Goal: Task Accomplishment & Management: Manage account settings

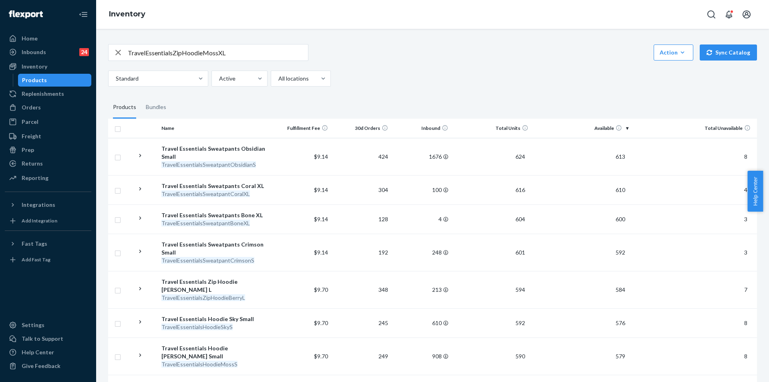
scroll to position [361, 0]
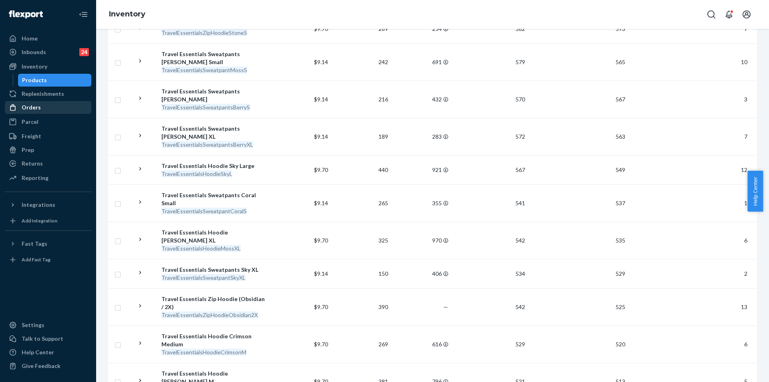
click at [37, 101] on link "Orders" at bounding box center [48, 107] width 87 height 13
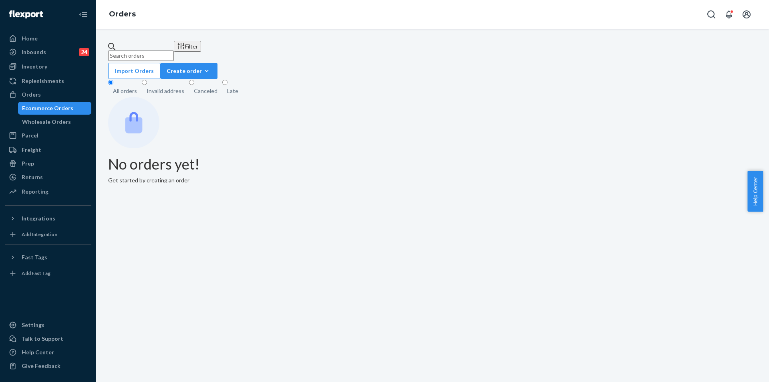
click at [162, 50] on input "text" at bounding box center [141, 55] width 66 height 10
paste input "254979670"
type input "254979670"
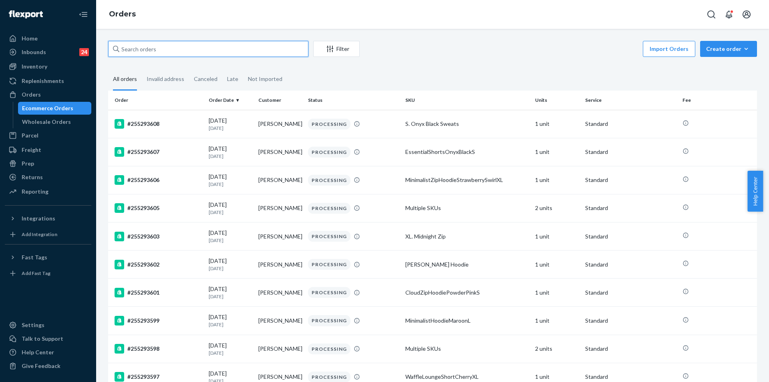
click at [229, 44] on input "text" at bounding box center [208, 49] width 200 height 16
paste input "254979670"
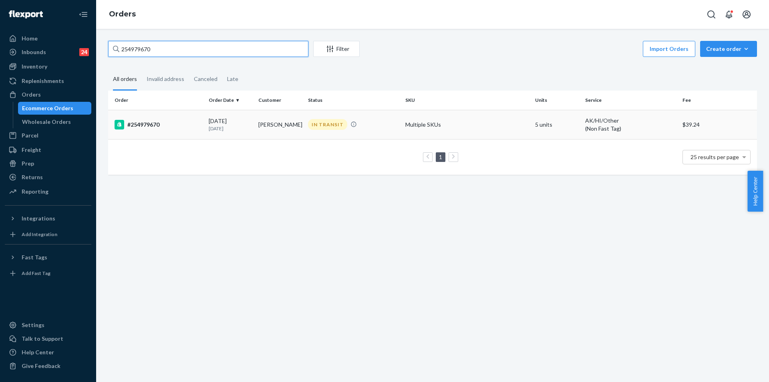
type input "254979670"
click at [288, 127] on td "[PERSON_NAME]" at bounding box center [280, 124] width 50 height 29
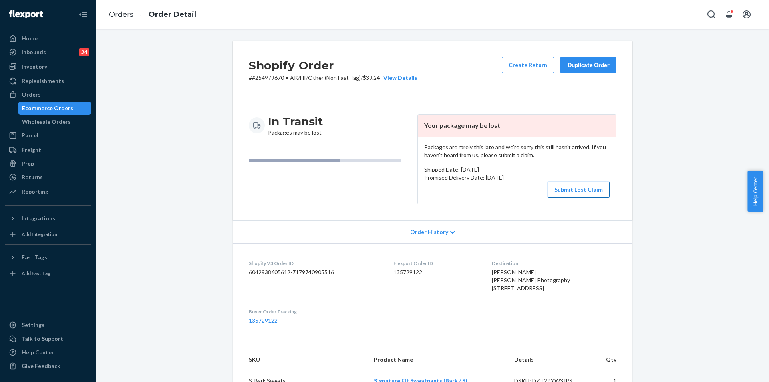
click at [571, 194] on button "Submit Lost Claim" at bounding box center [579, 189] width 62 height 16
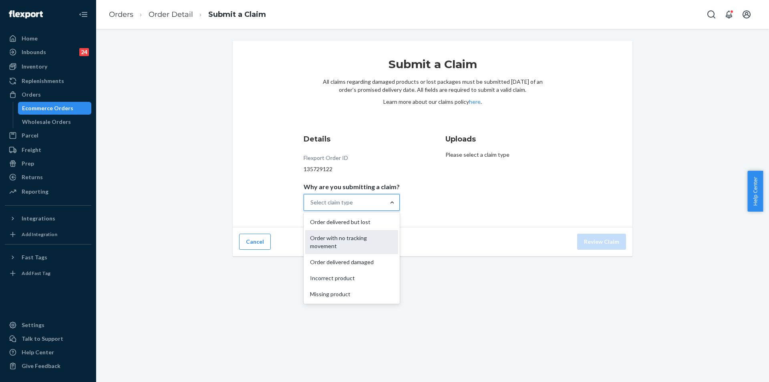
click at [348, 245] on div "Order with no tracking movement" at bounding box center [351, 242] width 93 height 24
click at [311, 206] on input "Why are you submitting a claim? option Order with no tracking movement focused,…" at bounding box center [311, 202] width 1 height 8
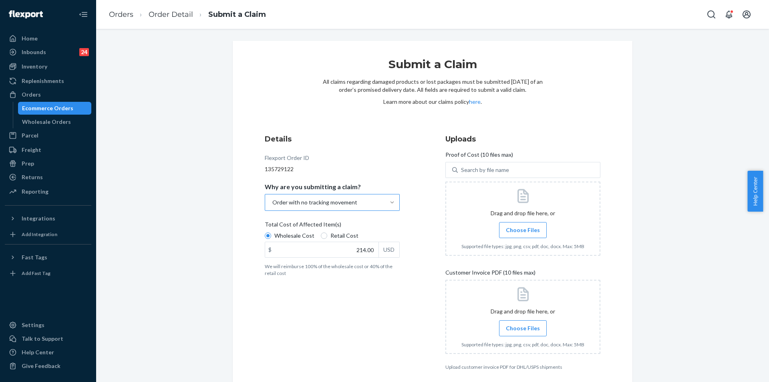
type input "214.00"
click at [408, 234] on div "Details Flexport Order ID 135729122 Why are you submitting a claim? Order with …" at bounding box center [342, 252] width 155 height 246
click at [524, 230] on span "Choose Files" at bounding box center [523, 230] width 34 height 8
click at [523, 230] on input "Choose Files" at bounding box center [523, 230] width 0 height 9
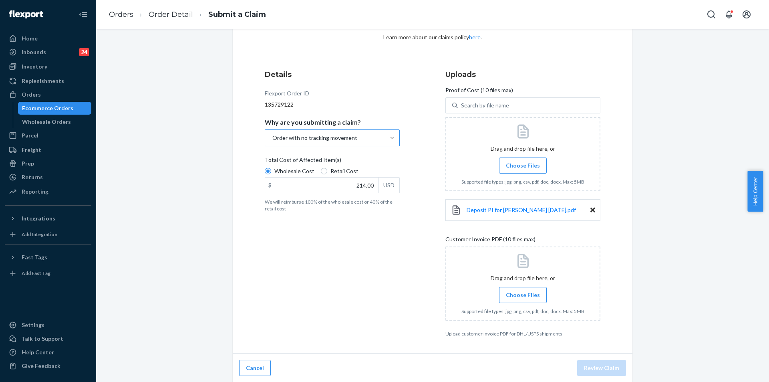
scroll to position [65, 0]
click at [521, 294] on span "Choose Files" at bounding box center [523, 294] width 34 height 8
click at [523, 294] on input "Choose Files" at bounding box center [523, 294] width 0 height 9
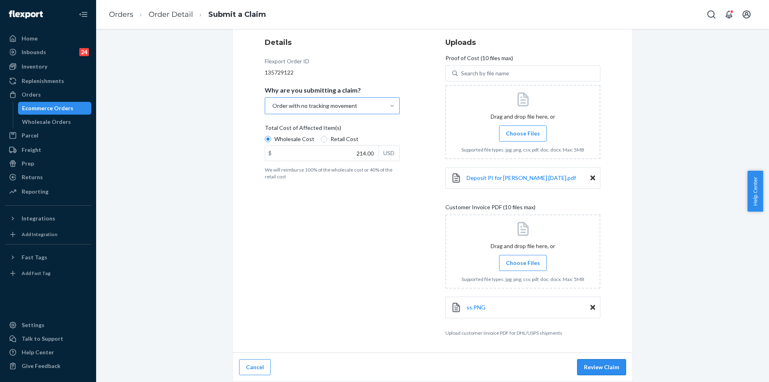
click at [595, 365] on button "Review Claim" at bounding box center [601, 367] width 49 height 16
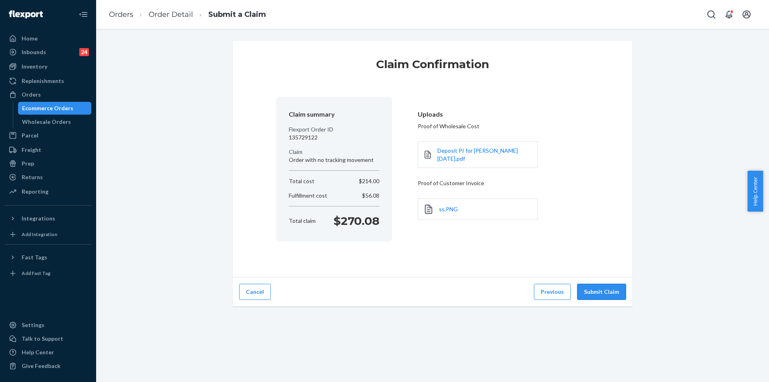
click at [603, 287] on button "Submit Claim" at bounding box center [601, 292] width 49 height 16
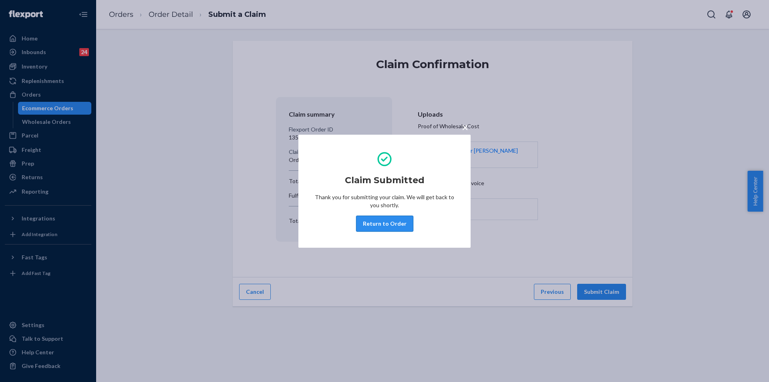
click at [392, 224] on button "Return to Order" at bounding box center [384, 224] width 57 height 16
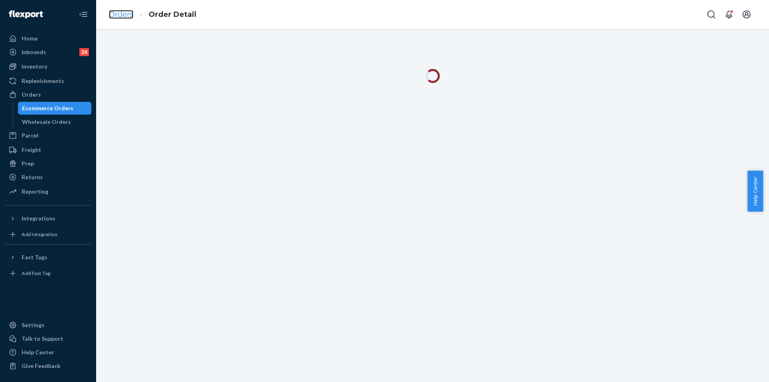
click at [129, 12] on link "Orders" at bounding box center [121, 14] width 24 height 9
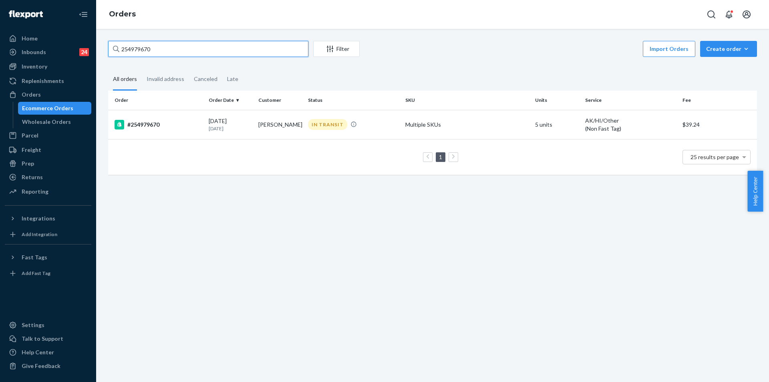
drag, startPoint x: 170, startPoint y: 53, endPoint x: 110, endPoint y: 44, distance: 60.7
click at [110, 44] on input "254979670" at bounding box center [208, 49] width 200 height 16
paste input "255003593"
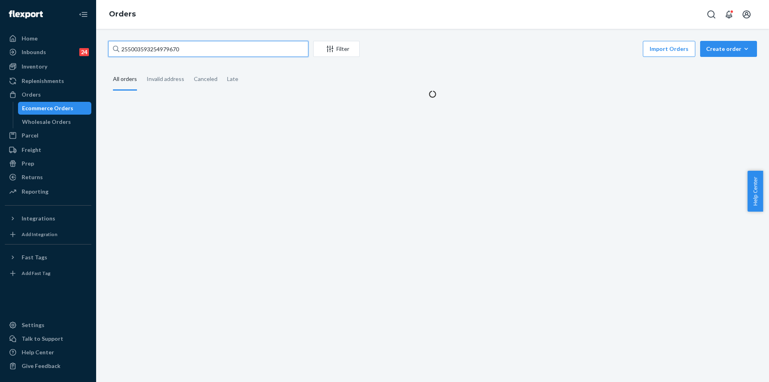
type input "254979670"
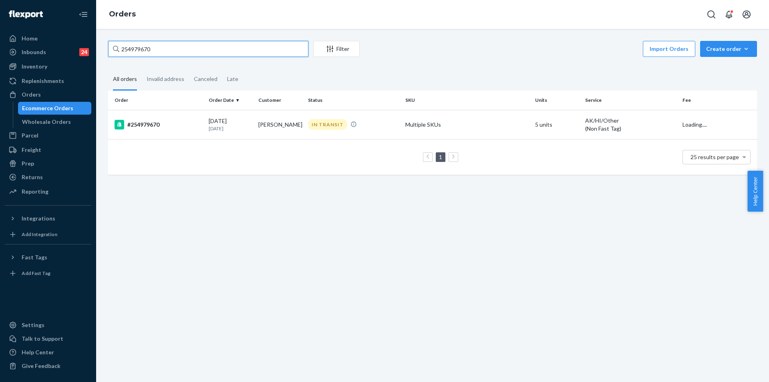
click at [204, 48] on input "254979670" at bounding box center [208, 49] width 200 height 16
drag, startPoint x: 147, startPoint y: 48, endPoint x: 113, endPoint y: 48, distance: 33.7
click at [113, 48] on div "254979670" at bounding box center [208, 49] width 200 height 16
click at [113, 48] on icon at bounding box center [116, 49] width 6 height 6
click at [113, 48] on input "254979670" at bounding box center [208, 49] width 200 height 16
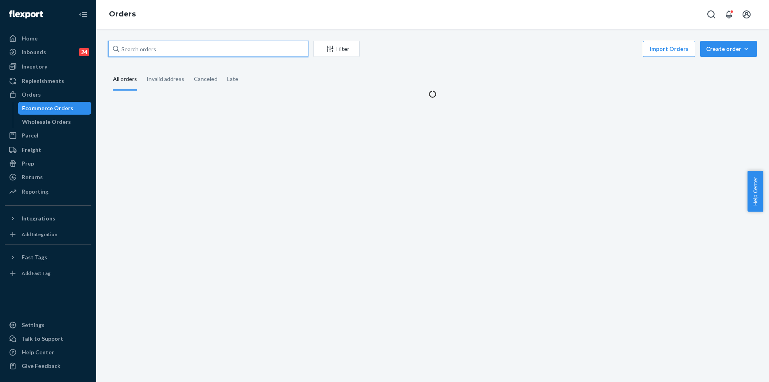
paste input "255003593"
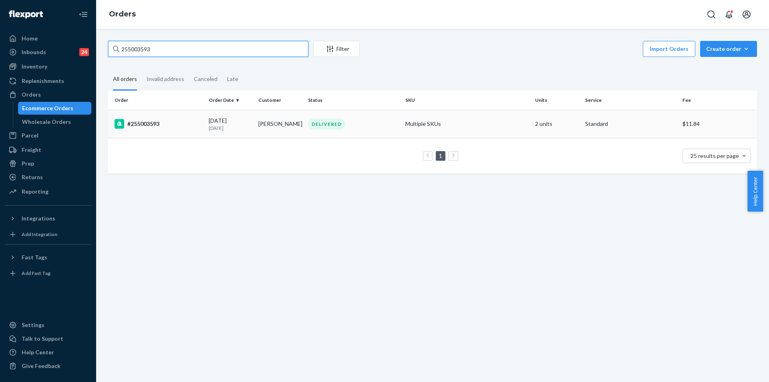
type input "255003593"
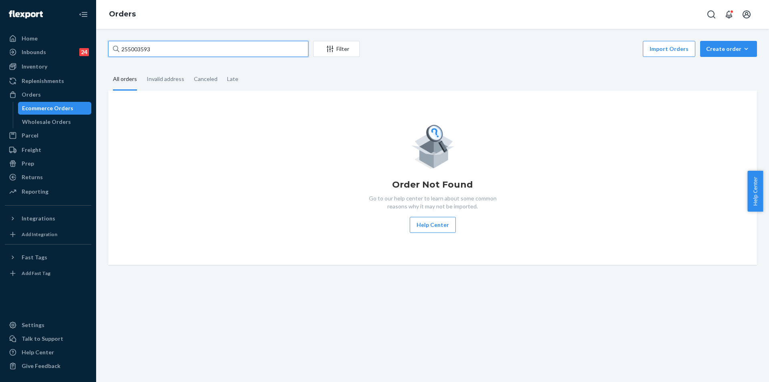
click at [169, 43] on input "255003593" at bounding box center [208, 49] width 200 height 16
click at [168, 44] on input "255003593" at bounding box center [208, 49] width 200 height 16
drag, startPoint x: 118, startPoint y: 41, endPoint x: 85, endPoint y: 41, distance: 33.3
click at [85, 41] on div "Home Inbounds 24 Shipping Plans Problems 24 Inventory Products Replenishments O…" at bounding box center [384, 191] width 769 height 382
click at [85, 41] on div "Home" at bounding box center [48, 38] width 85 height 11
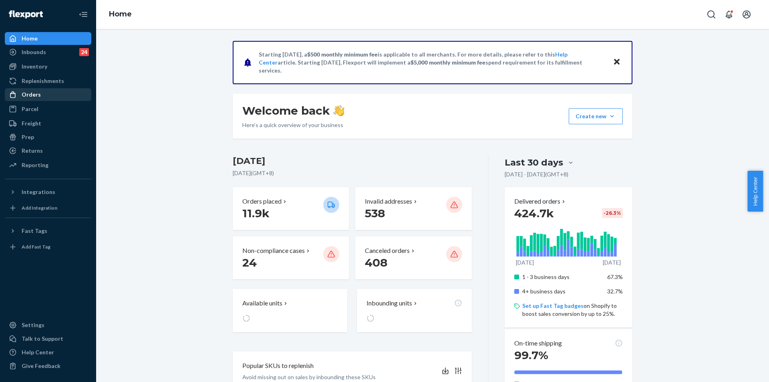
click at [34, 96] on div "Orders" at bounding box center [31, 95] width 19 height 8
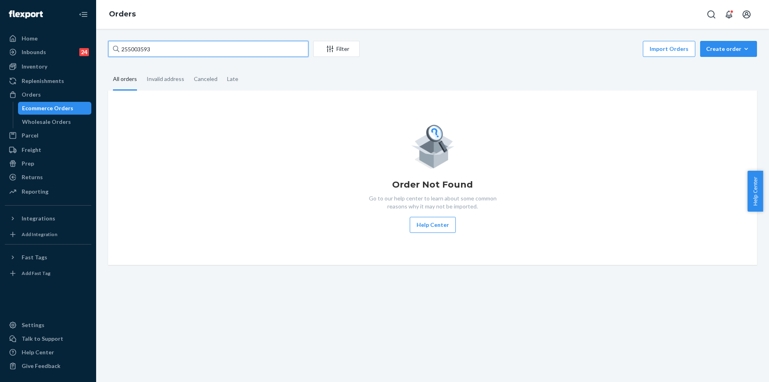
click at [162, 52] on input "255003593" at bounding box center [208, 49] width 200 height 16
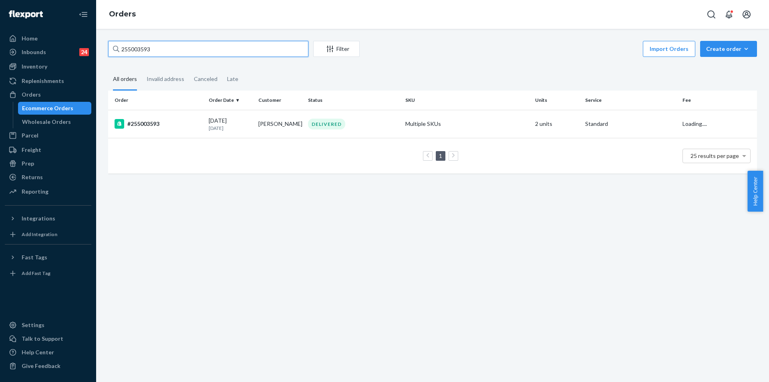
drag, startPoint x: 149, startPoint y: 50, endPoint x: 122, endPoint y: 46, distance: 27.9
click at [128, 46] on input "255003593" at bounding box center [208, 49] width 200 height 16
click at [120, 46] on input "255003593" at bounding box center [208, 49] width 200 height 16
click at [115, 46] on icon at bounding box center [116, 49] width 6 height 6
click at [115, 46] on input "255003593" at bounding box center [208, 49] width 200 height 16
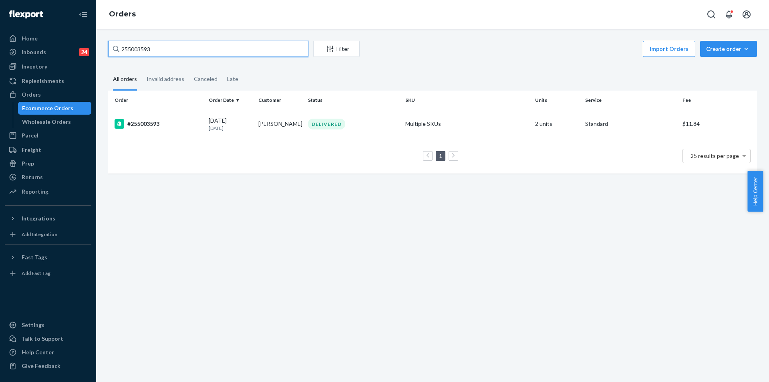
click at [144, 44] on input "255003593" at bounding box center [208, 49] width 200 height 16
click at [139, 44] on input "255003593" at bounding box center [208, 49] width 200 height 16
click at [129, 46] on input "255003593" at bounding box center [208, 49] width 200 height 16
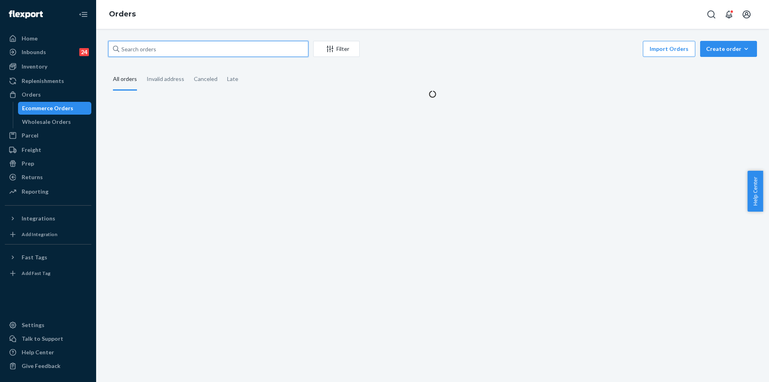
paste input "255003593"
type input "255003593"
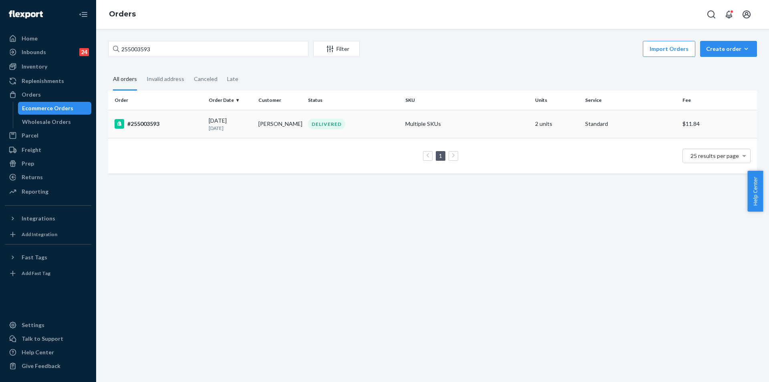
click at [379, 124] on div "DELIVERED" at bounding box center [353, 124] width 94 height 11
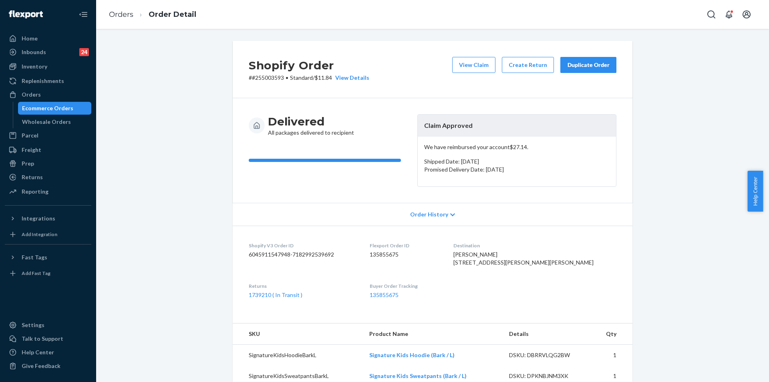
click at [584, 65] on div "Duplicate Order" at bounding box center [588, 65] width 42 height 8
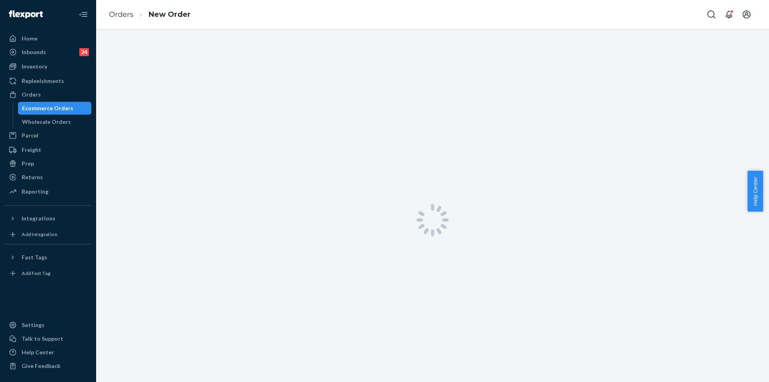
scroll to position [7, 0]
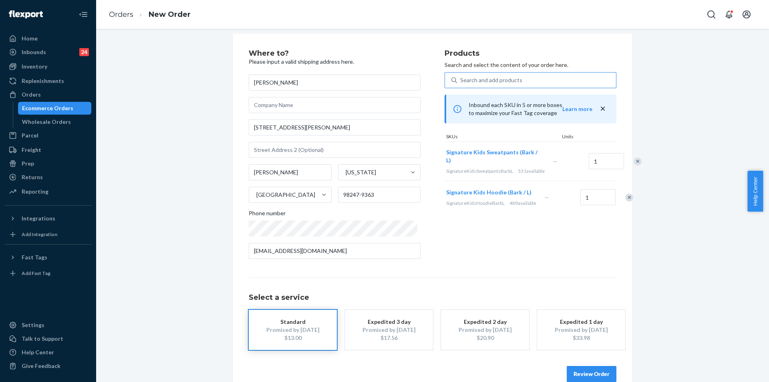
click at [503, 77] on div "Search and add products" at bounding box center [491, 80] width 62 height 8
click at [461, 77] on input "Search and add products" at bounding box center [460, 80] width 1 height 8
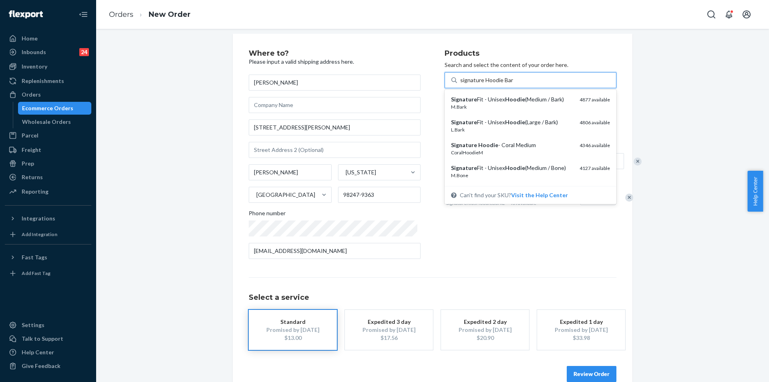
type input "signature Hoodie Bark"
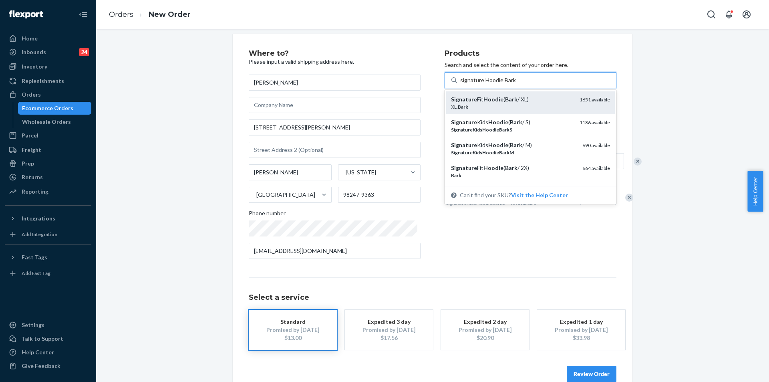
click at [528, 99] on div "Signature Fit Hoodie ( Bark / XL)" at bounding box center [512, 99] width 122 height 8
click at [516, 84] on input "signature Hoodie Bark" at bounding box center [488, 80] width 56 height 8
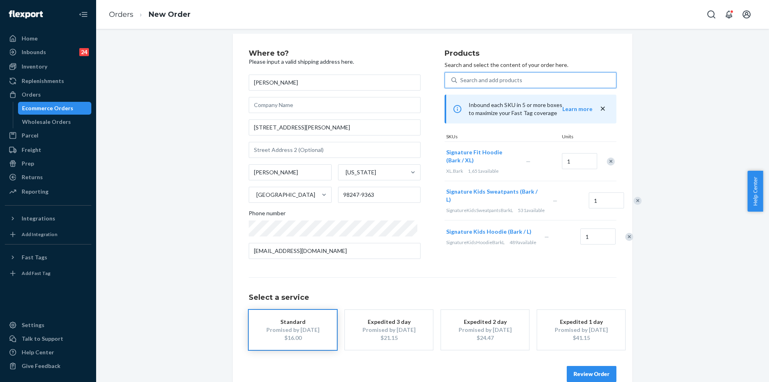
click at [607, 161] on div "Remove Item" at bounding box center [611, 161] width 8 height 8
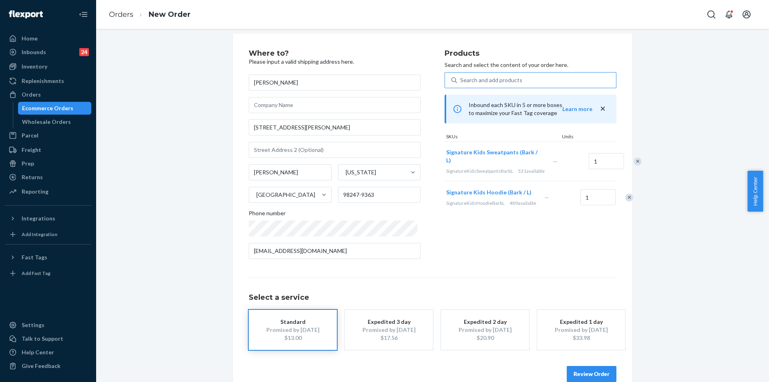
click at [512, 83] on div "Search and add products" at bounding box center [491, 80] width 62 height 8
click at [461, 83] on input "Search and add products" at bounding box center [460, 80] width 1 height 8
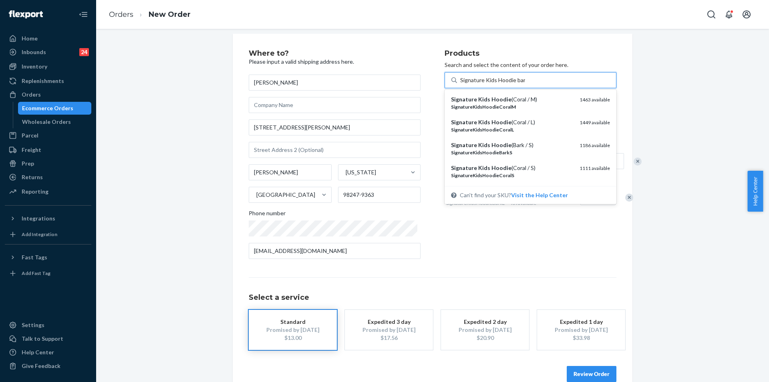
type input "Signature Kids Hoodie bark"
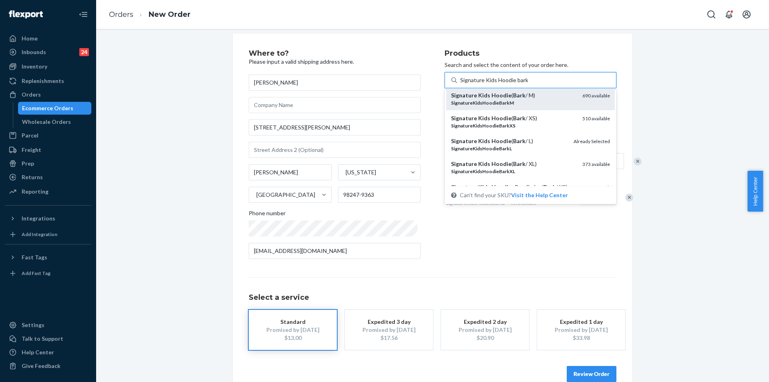
scroll to position [40, 0]
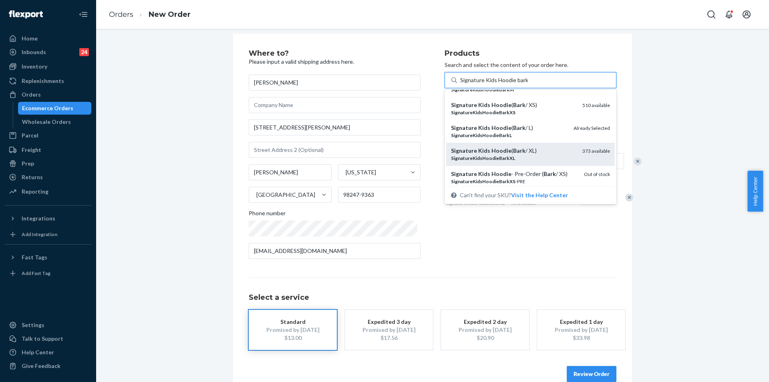
click at [538, 151] on div "Signature Kids Hoodie ( Bark / XL)" at bounding box center [513, 151] width 125 height 8
click at [528, 84] on input "Signature Kids Hoodie bark" at bounding box center [494, 80] width 68 height 8
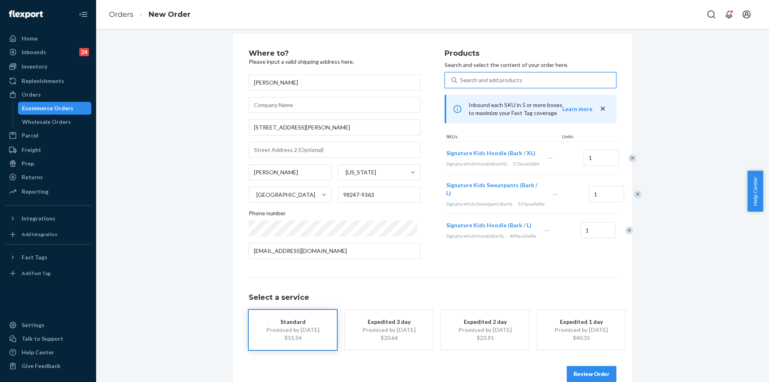
click at [625, 234] on div "Remove Item" at bounding box center [629, 230] width 8 height 8
click at [510, 79] on div "Search and add products" at bounding box center [491, 80] width 62 height 8
click at [461, 79] on input "Search and add products" at bounding box center [460, 80] width 1 height 8
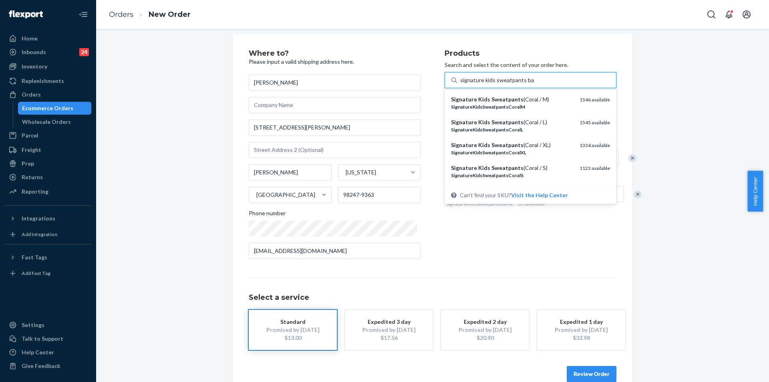
type input "signature kids sweatpants bark"
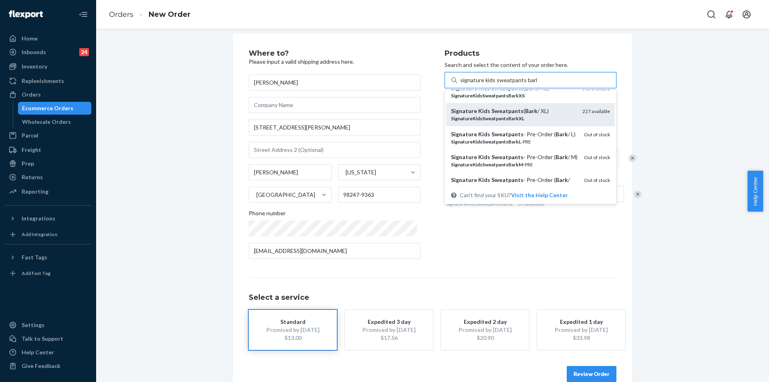
scroll to position [80, 0]
click at [541, 117] on div "SignatureKidsSweatpantsBarkXL" at bounding box center [513, 118] width 125 height 7
click at [537, 84] on input "signature kids sweatpants bark" at bounding box center [498, 80] width 77 height 8
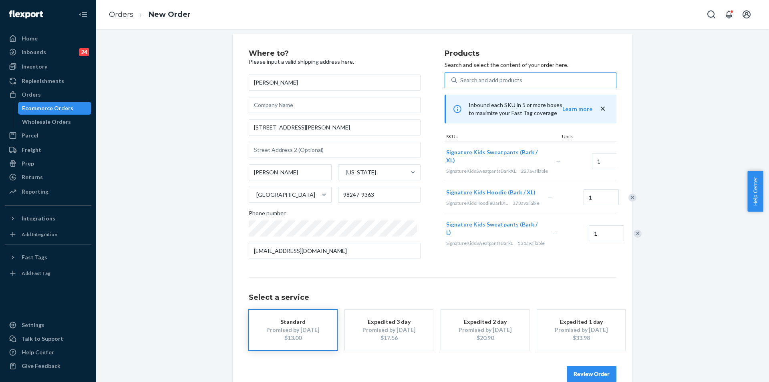
click at [541, 117] on div "Inbound each SKU in 5 or more boxes to maximize your Fast Tag coverage Learn mo…" at bounding box center [531, 109] width 172 height 29
click at [634, 238] on div "Remove Item" at bounding box center [638, 234] width 8 height 8
click at [303, 131] on input "[STREET_ADDRESS][PERSON_NAME]" at bounding box center [335, 127] width 172 height 16
click at [302, 131] on input "[STREET_ADDRESS][PERSON_NAME]" at bounding box center [335, 127] width 172 height 16
drag, startPoint x: 301, startPoint y: 131, endPoint x: 265, endPoint y: 127, distance: 36.3
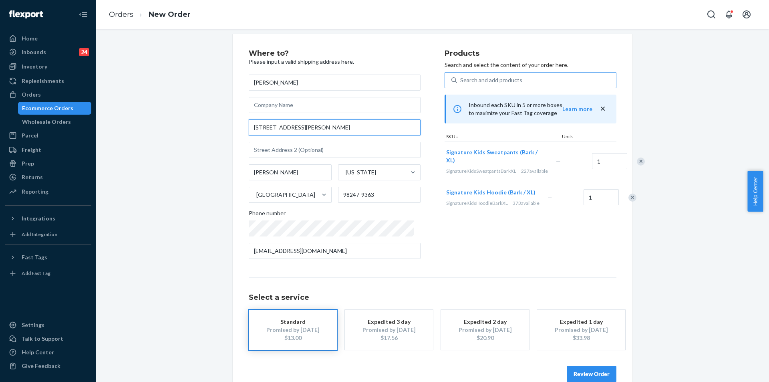
click at [265, 127] on input "[STREET_ADDRESS][PERSON_NAME]" at bounding box center [335, 127] width 172 height 16
paste input "[PERSON_NAME], Wa 98247"
type input "[STREET_ADDRESS][PERSON_NAME]"
type input "98247"
type input "[STREET_ADDRESS][PERSON_NAME]"
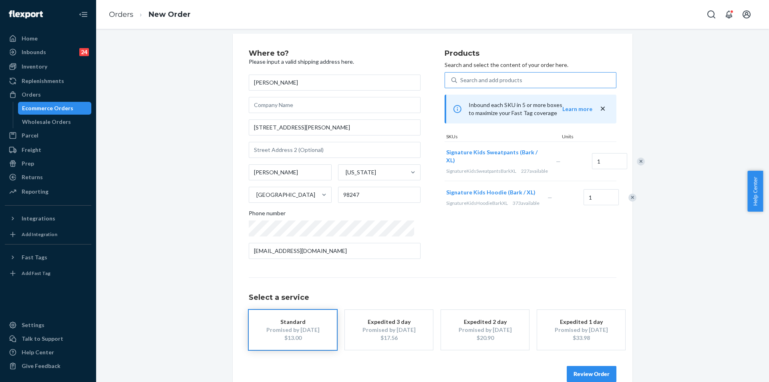
scroll to position [23, 0]
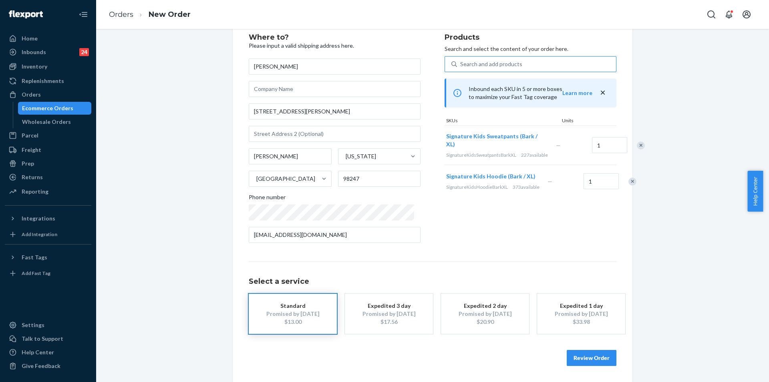
click at [599, 357] on button "Review Order" at bounding box center [592, 358] width 50 height 16
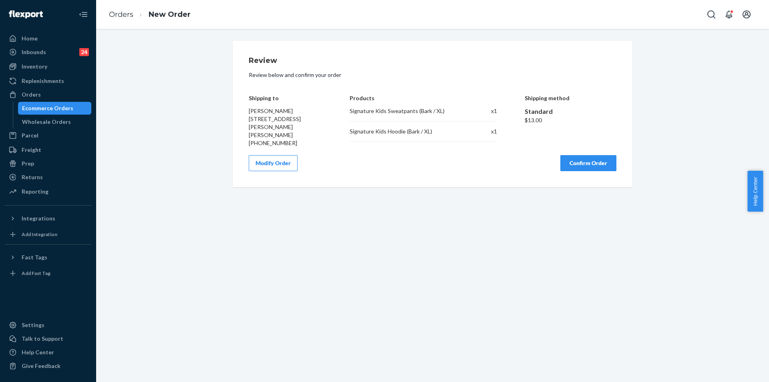
click at [580, 155] on button "Confirm Order" at bounding box center [589, 163] width 56 height 16
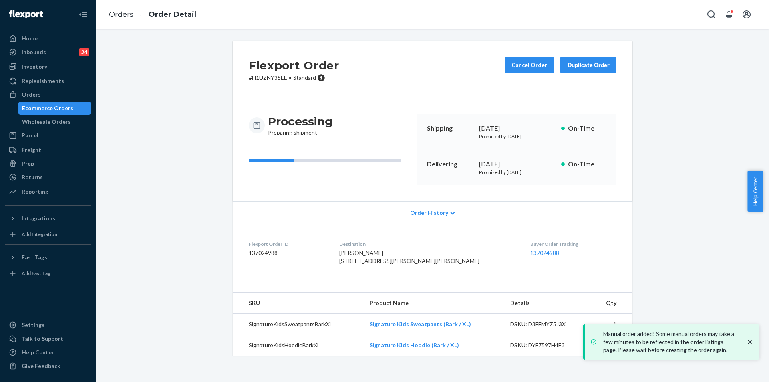
click at [752, 341] on icon "close toast" at bounding box center [750, 342] width 8 height 8
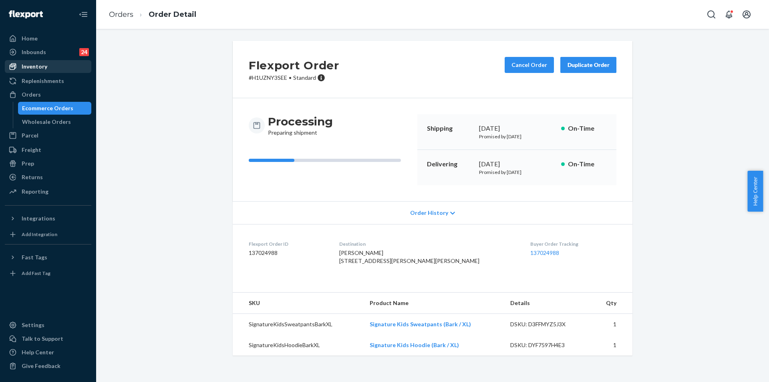
click at [49, 71] on div "Inventory" at bounding box center [48, 66] width 85 height 11
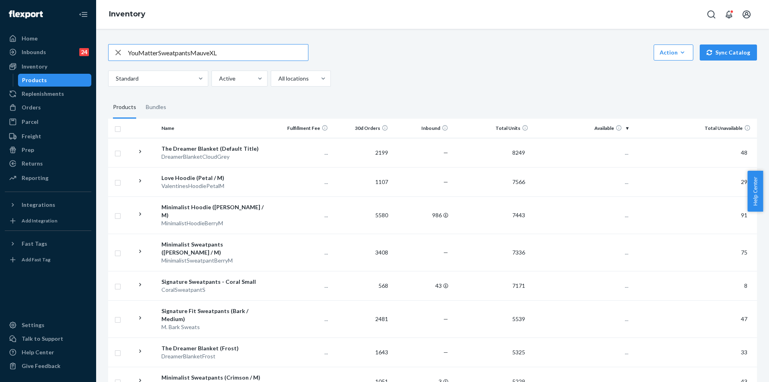
type input "YouMatterSweatpantsMauveXL"
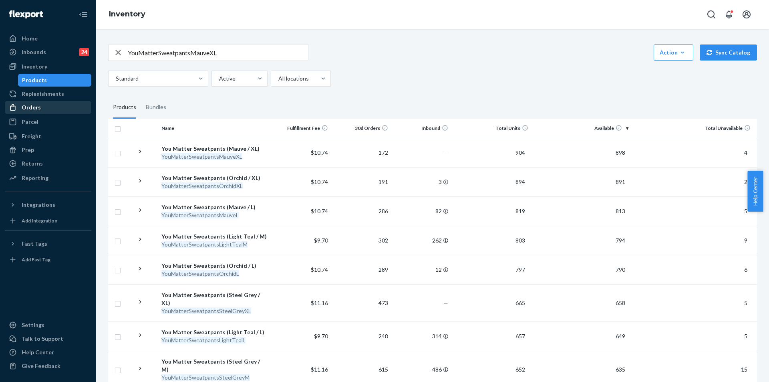
click at [29, 111] on div "Orders" at bounding box center [31, 107] width 19 height 8
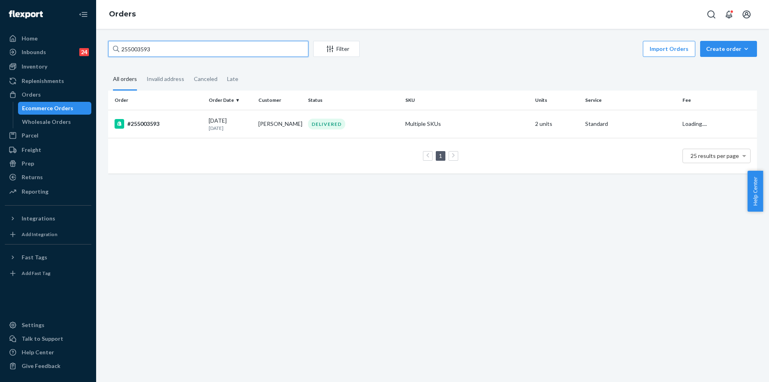
click at [138, 46] on input "255003593" at bounding box center [208, 49] width 200 height 16
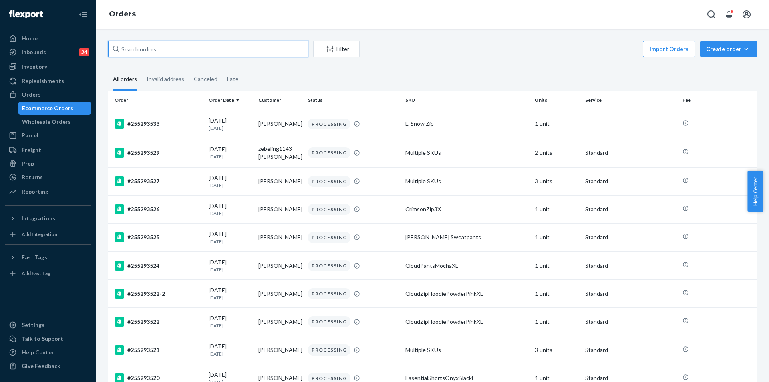
paste input "255176724"
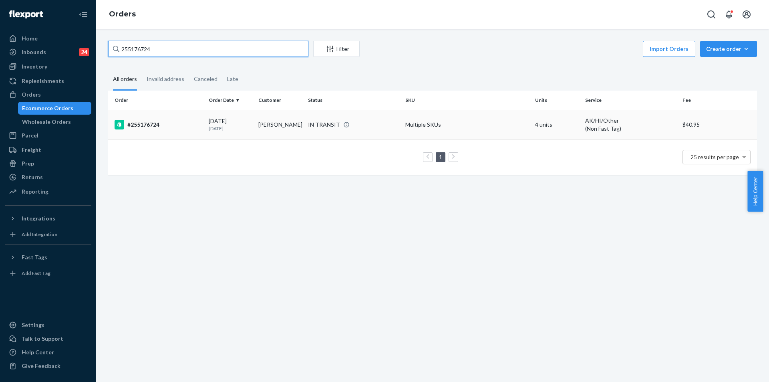
type input "255176724"
click at [297, 125] on td "[PERSON_NAME]" at bounding box center [280, 124] width 50 height 29
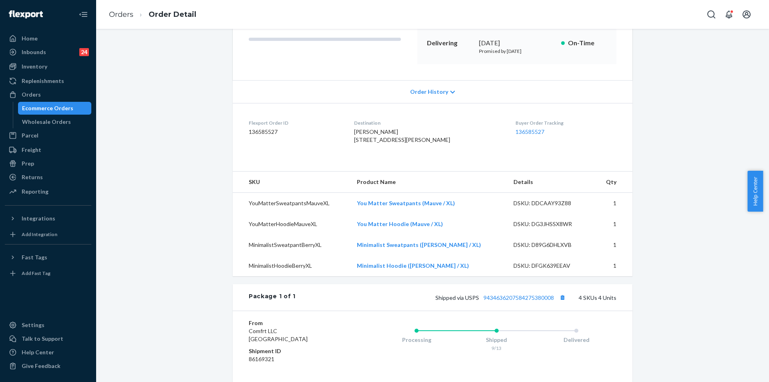
scroll to position [160, 0]
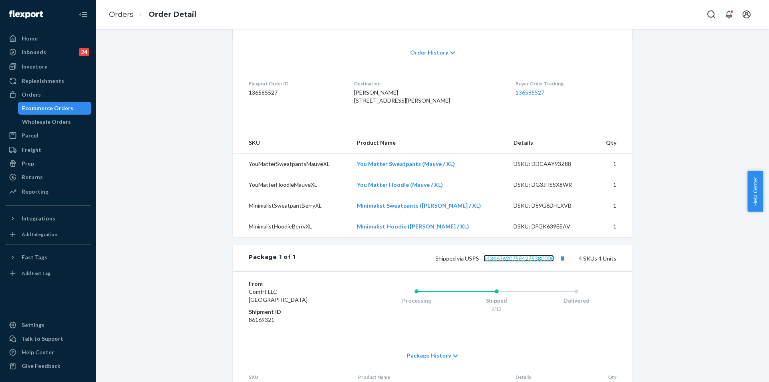
click at [506, 262] on link "9434636207584275380008" at bounding box center [519, 258] width 71 height 7
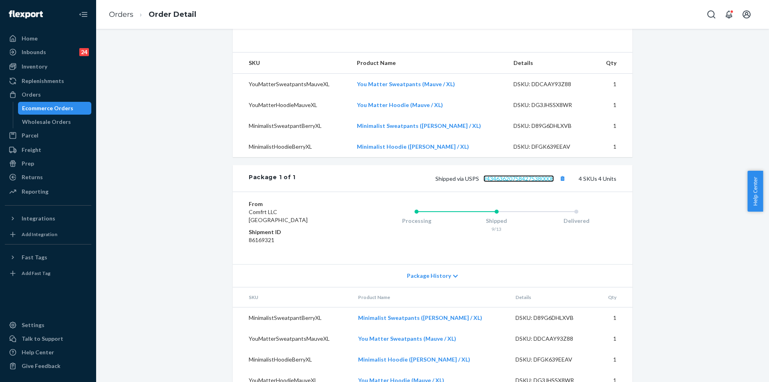
scroll to position [194, 0]
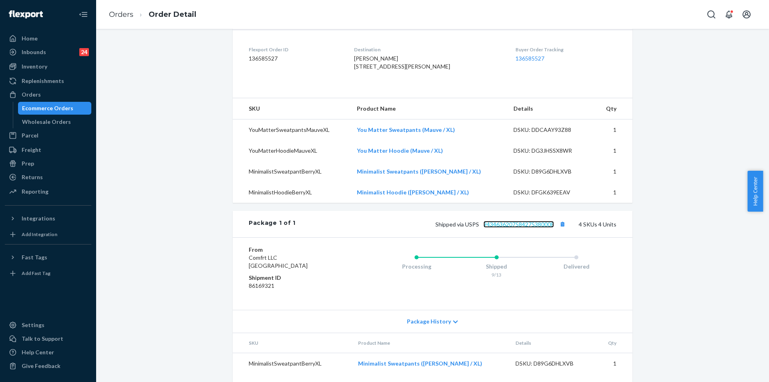
click at [501, 228] on link "9434636207584275380008" at bounding box center [519, 224] width 71 height 7
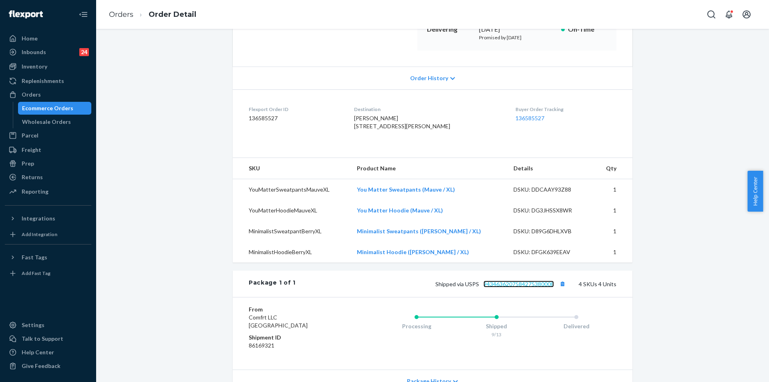
scroll to position [74, 0]
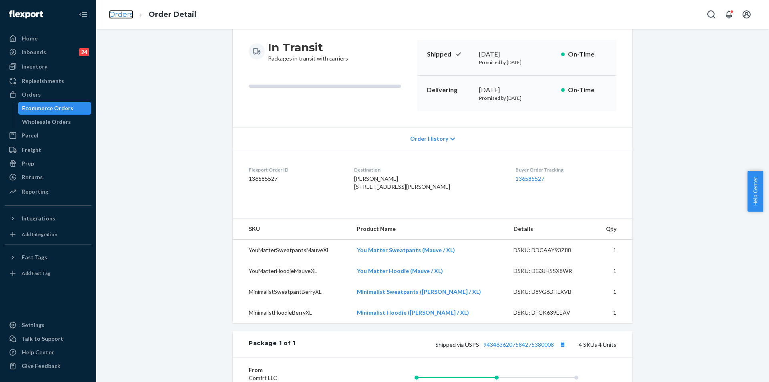
click at [119, 17] on link "Orders" at bounding box center [121, 14] width 24 height 9
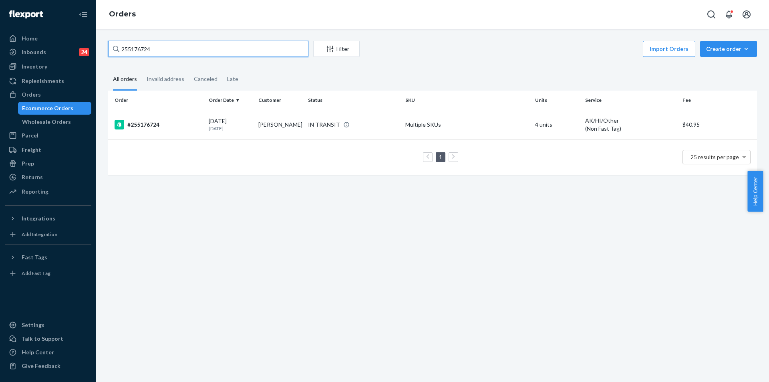
click at [141, 49] on input "255176724" at bounding box center [208, 49] width 200 height 16
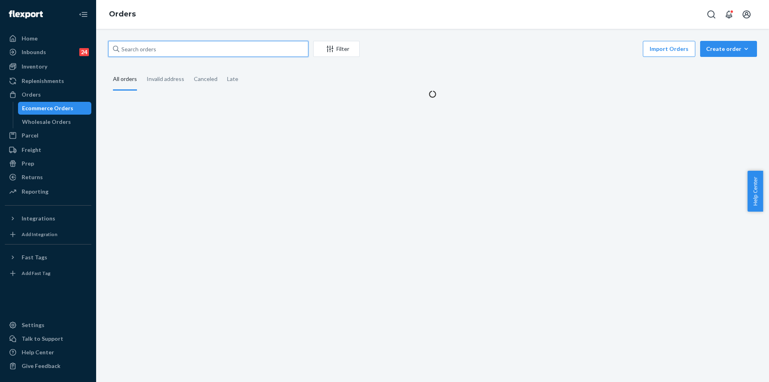
paste input "255176724"
type input "255176724"
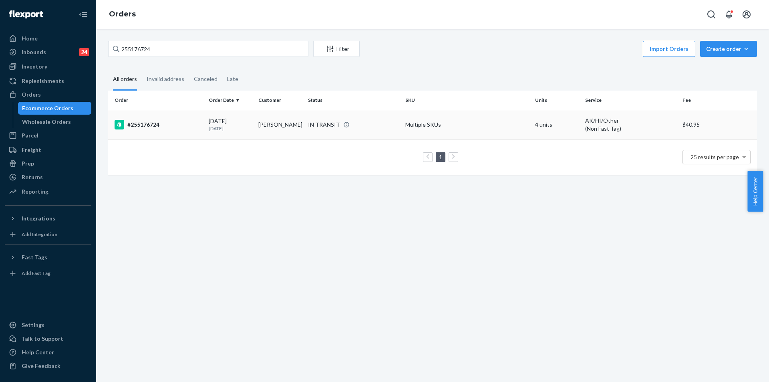
click at [247, 125] on p "[DATE]" at bounding box center [230, 128] width 43 height 7
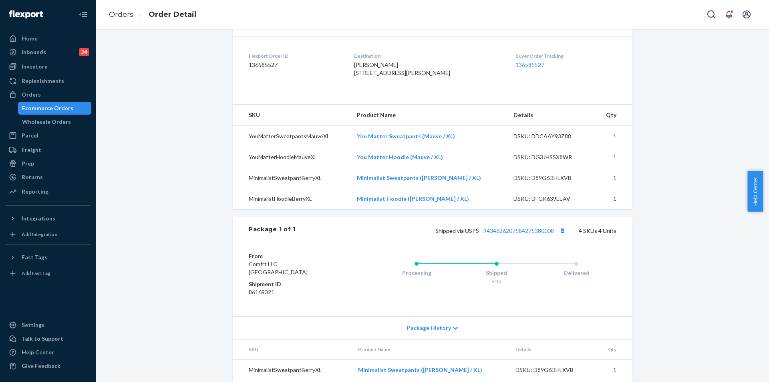
scroll to position [274, 0]
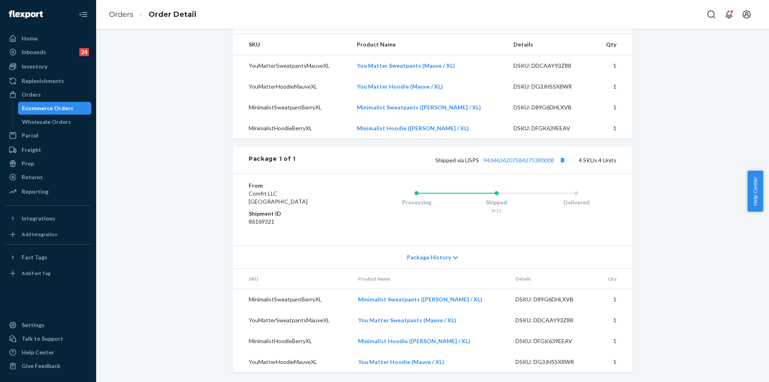
click at [121, 20] on ol "Orders Order Detail" at bounding box center [153, 15] width 100 height 24
click at [128, 13] on link "Orders" at bounding box center [121, 14] width 24 height 9
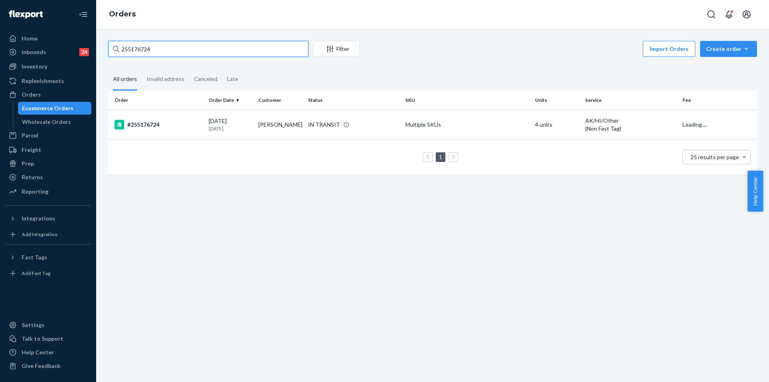
drag, startPoint x: 168, startPoint y: 47, endPoint x: 117, endPoint y: 47, distance: 51.7
click at [117, 47] on div "255176724" at bounding box center [208, 49] width 200 height 16
paste input "4061171"
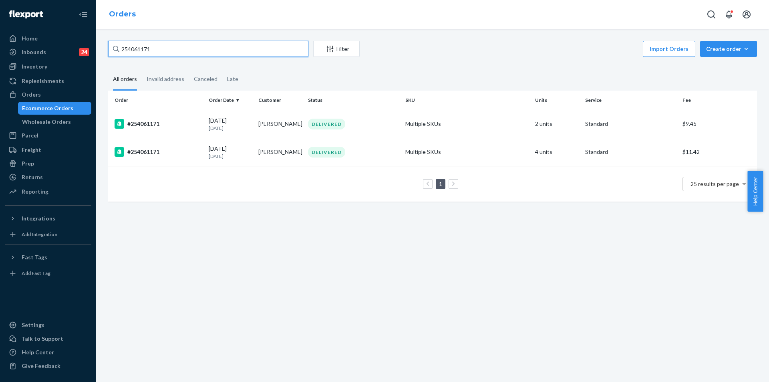
type input "254061171"
click at [369, 126] on div "DELIVERED" at bounding box center [353, 124] width 94 height 11
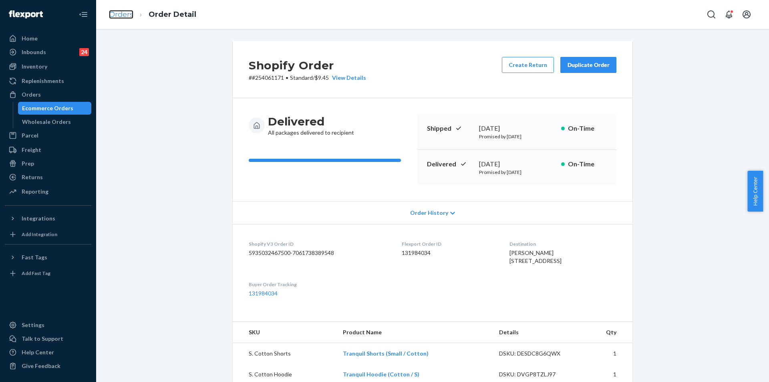
click at [131, 15] on link "Orders" at bounding box center [121, 14] width 24 height 9
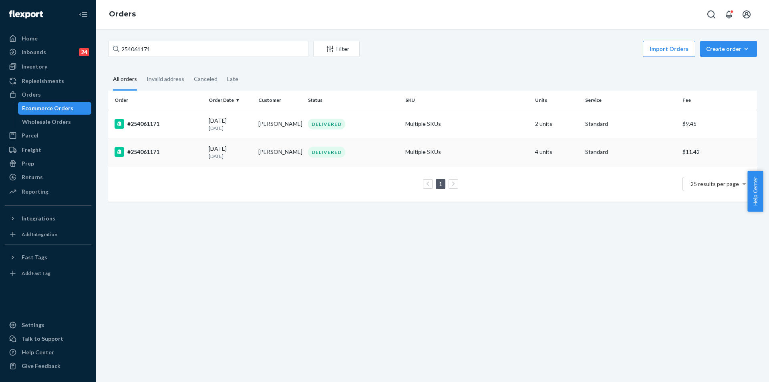
click at [299, 149] on td "[PERSON_NAME]" at bounding box center [280, 152] width 50 height 28
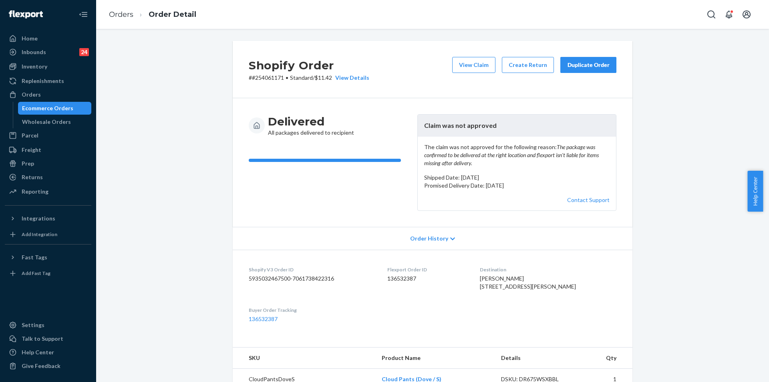
scroll to position [40, 0]
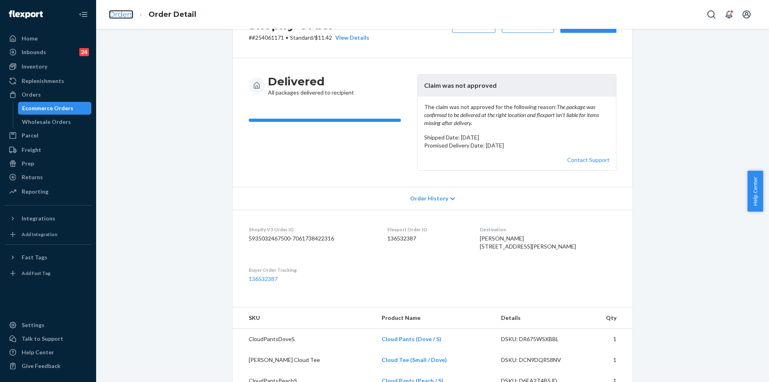
click at [122, 13] on link "Orders" at bounding box center [121, 14] width 24 height 9
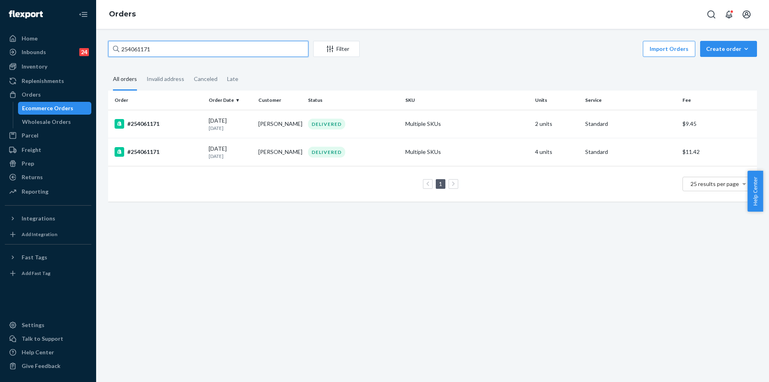
click at [137, 48] on input "254061171" at bounding box center [208, 49] width 200 height 16
paste input "979670"
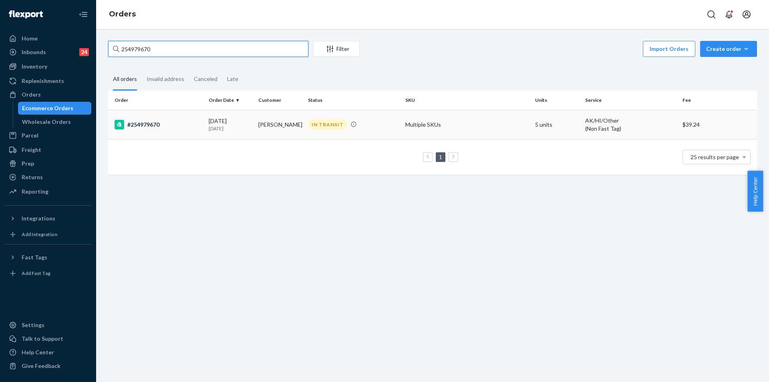
type input "254979670"
click at [268, 123] on td "[PERSON_NAME]" at bounding box center [280, 124] width 50 height 29
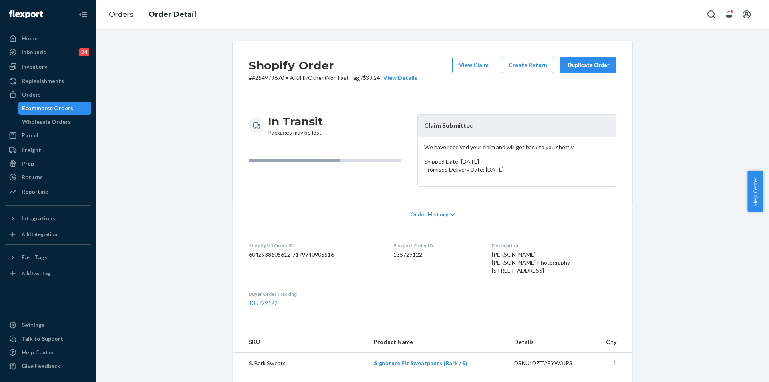
click at [578, 66] on div "Duplicate Order" at bounding box center [588, 65] width 42 height 8
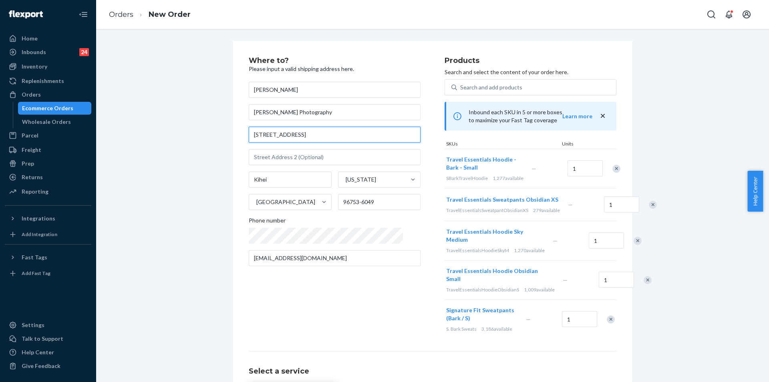
drag, startPoint x: 291, startPoint y: 135, endPoint x: 244, endPoint y: 131, distance: 46.7
click at [244, 131] on div "Where to? Please input a valid shipping address here. [PERSON_NAME] [PERSON_NAM…" at bounding box center [433, 256] width 400 height 430
paste input "Kihei, Hi 96753"
type input "[STREET_ADDRESS]"
click at [345, 312] on div "Where to? Please input a valid shipping address here. [PERSON_NAME] [PERSON_NAM…" at bounding box center [347, 198] width 196 height 282
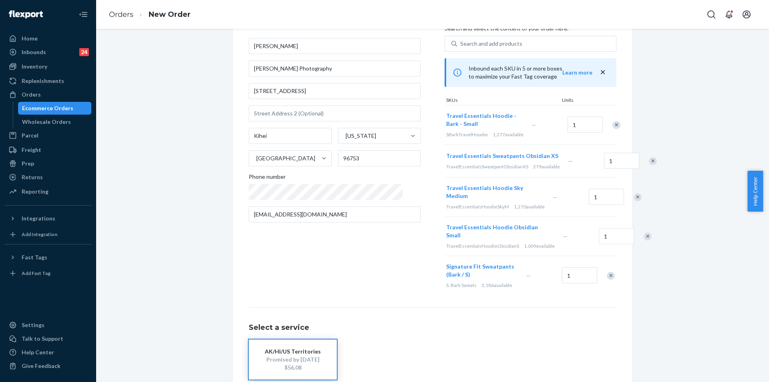
scroll to position [110, 0]
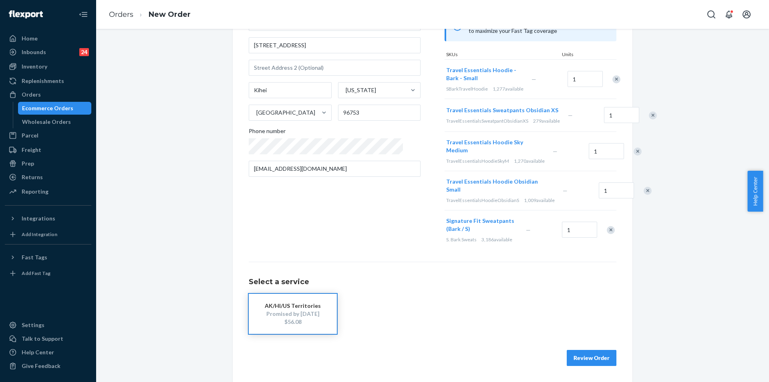
click at [588, 358] on button "Review Order" at bounding box center [592, 358] width 50 height 16
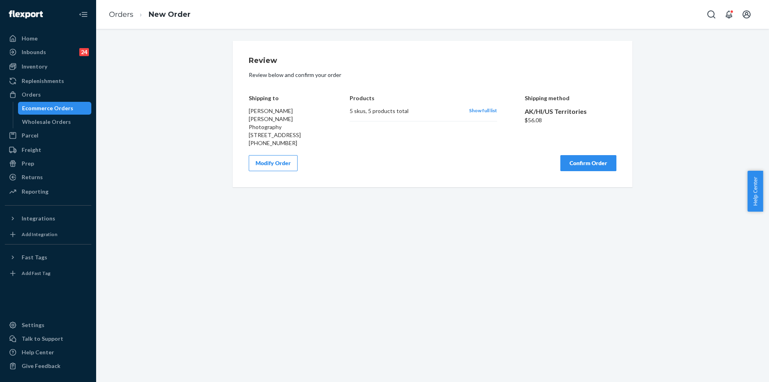
scroll to position [0, 0]
click at [583, 168] on button "Confirm Order" at bounding box center [589, 163] width 56 height 16
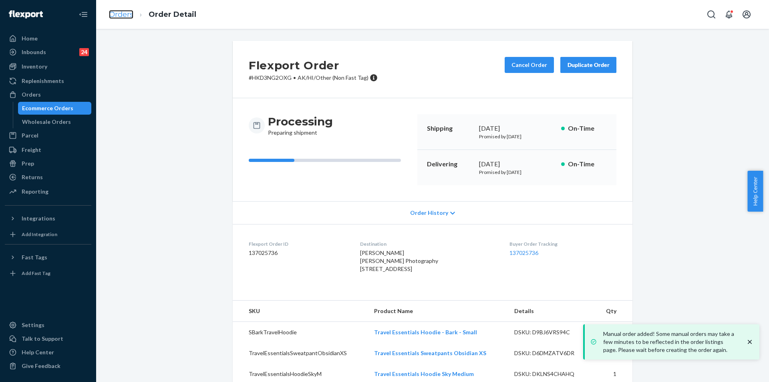
click at [125, 13] on link "Orders" at bounding box center [121, 14] width 24 height 9
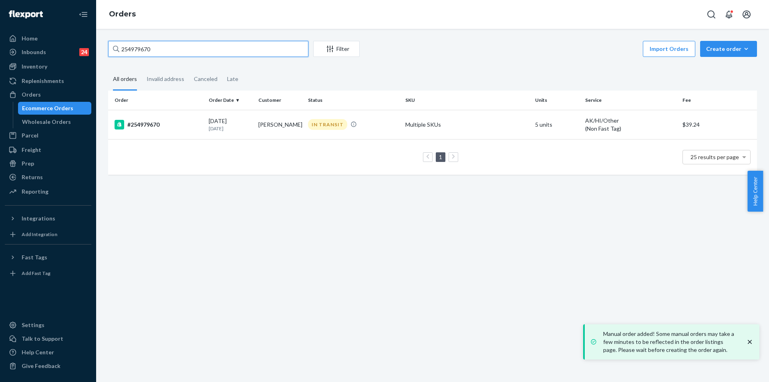
click at [137, 50] on input "254979670" at bounding box center [208, 49] width 200 height 16
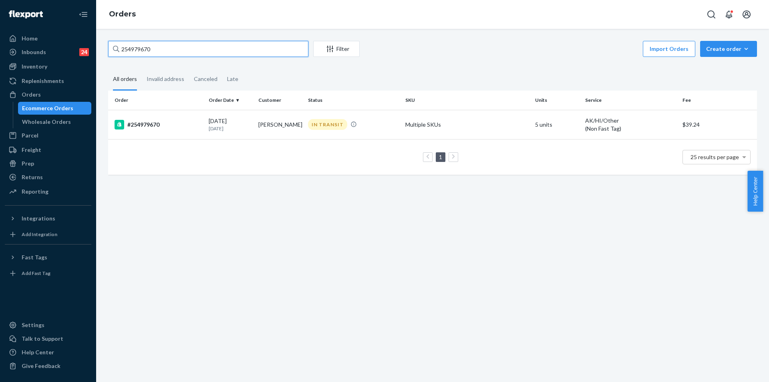
paste input "3171134"
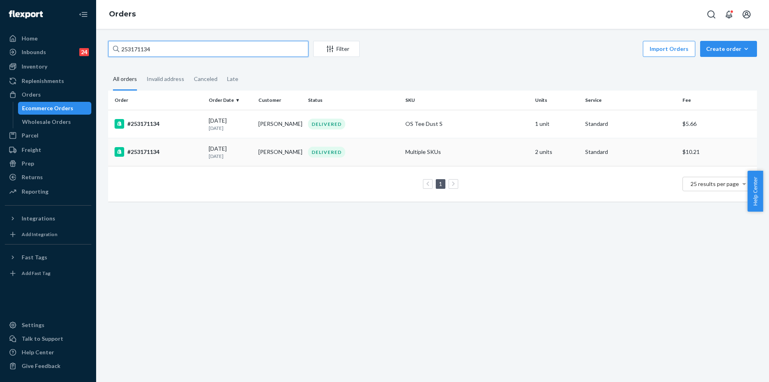
type input "253171134"
click at [383, 151] on div "DELIVERED" at bounding box center [353, 152] width 94 height 11
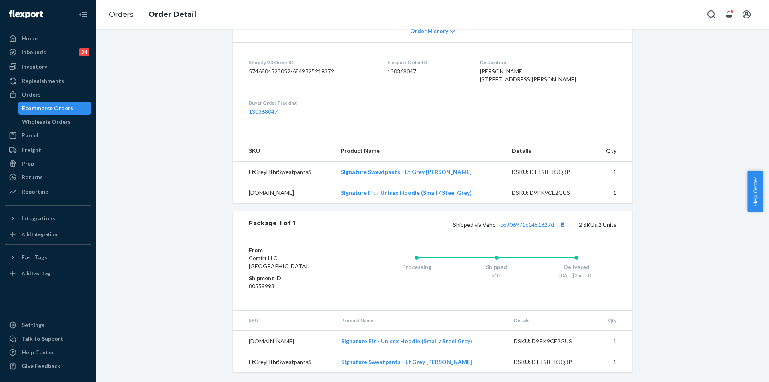
scroll to position [198, 0]
click at [459, 172] on td "Signature Sweatpants - Lt Grey [PERSON_NAME]" at bounding box center [420, 171] width 171 height 21
click at [458, 172] on td "Signature Sweatpants - Lt Grey [PERSON_NAME]" at bounding box center [420, 171] width 171 height 21
drag, startPoint x: 457, startPoint y: 172, endPoint x: 439, endPoint y: 172, distance: 18.0
click at [454, 172] on td "Signature Sweatpants - Lt Grey [PERSON_NAME]" at bounding box center [420, 171] width 171 height 21
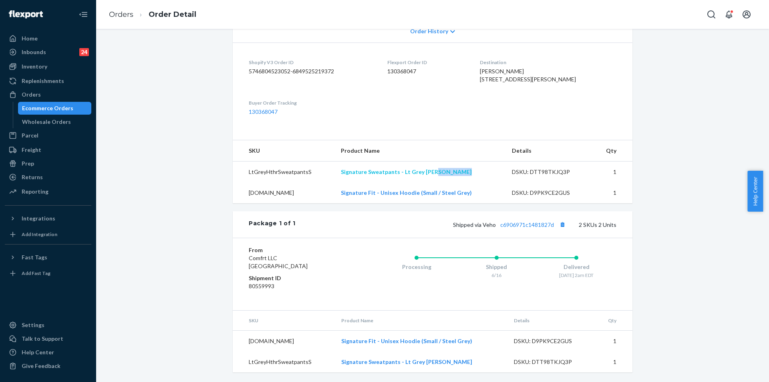
drag, startPoint x: 466, startPoint y: 169, endPoint x: 423, endPoint y: 170, distance: 42.9
click at [425, 170] on td "Signature Sweatpants - Lt Grey [PERSON_NAME]" at bounding box center [420, 171] width 171 height 21
click at [468, 170] on td "Signature Sweatpants - Lt Grey [PERSON_NAME]" at bounding box center [420, 171] width 171 height 21
drag, startPoint x: 461, startPoint y: 171, endPoint x: 417, endPoint y: 175, distance: 43.4
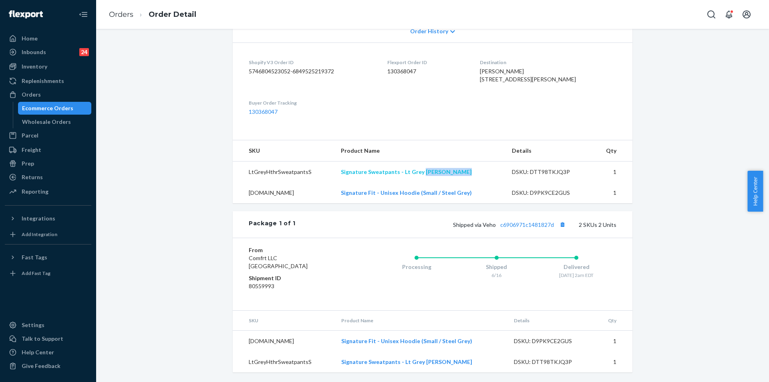
click at [425, 175] on td "Signature Sweatpants - Lt Grey [PERSON_NAME]" at bounding box center [420, 171] width 171 height 21
drag, startPoint x: 502, startPoint y: 182, endPoint x: 491, endPoint y: 180, distance: 11.1
click at [500, 182] on tr "[DOMAIN_NAME] Signature Fit - Unisex Hoodie (Small / Steel Grey) DSKU: D9PK9CE2…" at bounding box center [433, 192] width 400 height 21
drag, startPoint x: 466, startPoint y: 172, endPoint x: 338, endPoint y: 174, distance: 127.4
click at [338, 174] on td "Signature Sweatpants - Lt Grey [PERSON_NAME]" at bounding box center [420, 171] width 171 height 21
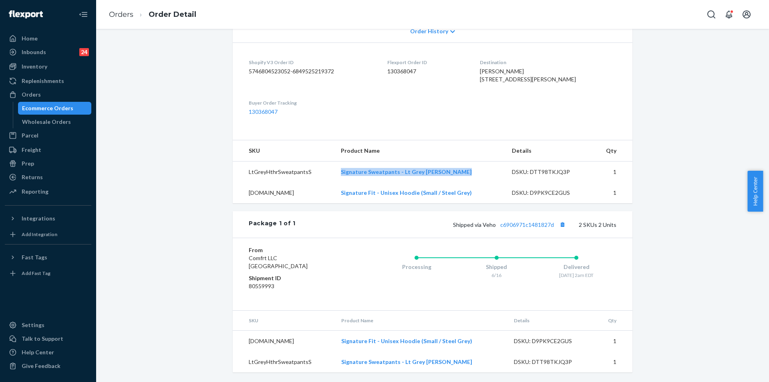
copy link "Signature Sweatpants - Lt Grey [PERSON_NAME]"
drag, startPoint x: 468, startPoint y: 191, endPoint x: 334, endPoint y: 194, distance: 133.9
click at [339, 194] on td "Signature Fit - Unisex Hoodie (Small / Steel Grey)" at bounding box center [420, 192] width 171 height 21
copy link "Signature Fit - Unisex Hoodie (Small / Steel Grey)"
drag, startPoint x: 480, startPoint y: 223, endPoint x: 554, endPoint y: 226, distance: 73.8
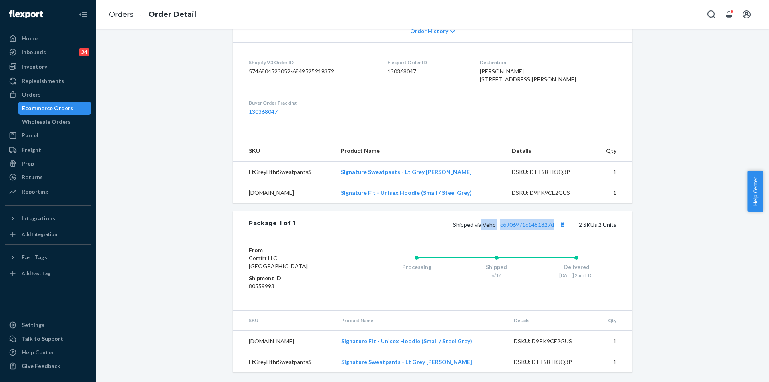
click at [554, 226] on span "Shipped via Veho c6906971c1481827d" at bounding box center [510, 224] width 115 height 7
copy span "Veho c6906971c1481827d"
click at [128, 12] on link "Orders" at bounding box center [121, 14] width 24 height 9
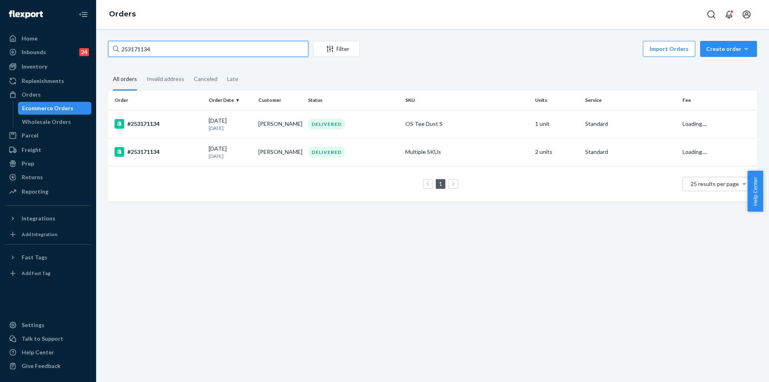
click at [170, 48] on input "253171134" at bounding box center [208, 49] width 200 height 16
click at [137, 46] on input "253171134" at bounding box center [208, 49] width 200 height 16
paste input "5210749"
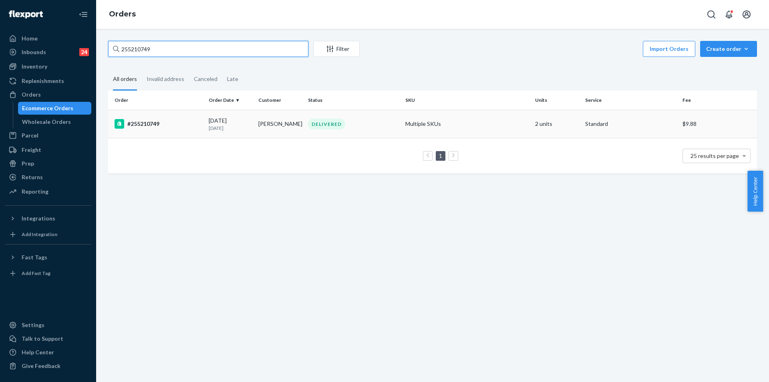
type input "255210749"
click at [372, 126] on div "DELIVERED" at bounding box center [353, 124] width 94 height 11
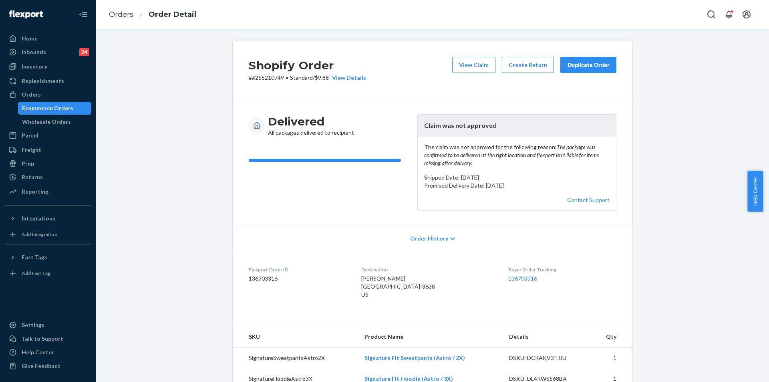
click at [590, 63] on div "Duplicate Order" at bounding box center [588, 65] width 42 height 8
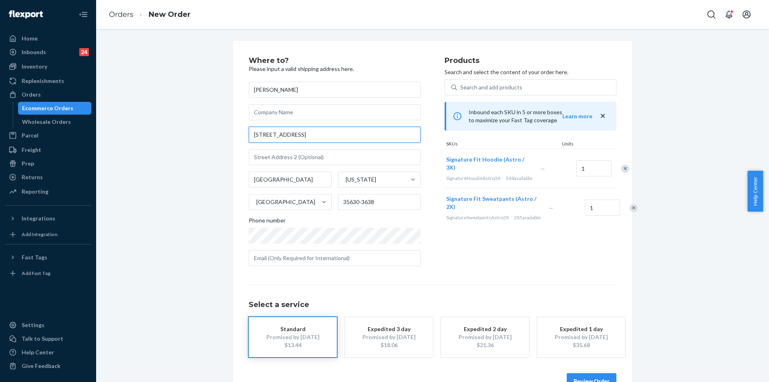
drag, startPoint x: 306, startPoint y: 135, endPoint x: 246, endPoint y: 129, distance: 60.4
click at [249, 129] on input "[STREET_ADDRESS]" at bounding box center [335, 135] width 172 height 16
paste input ", [GEOGRAPHIC_DATA], AL 35630"
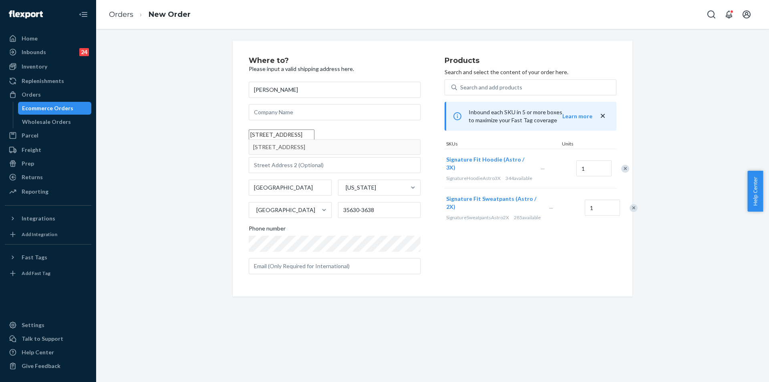
type input "[STREET_ADDRESS]"
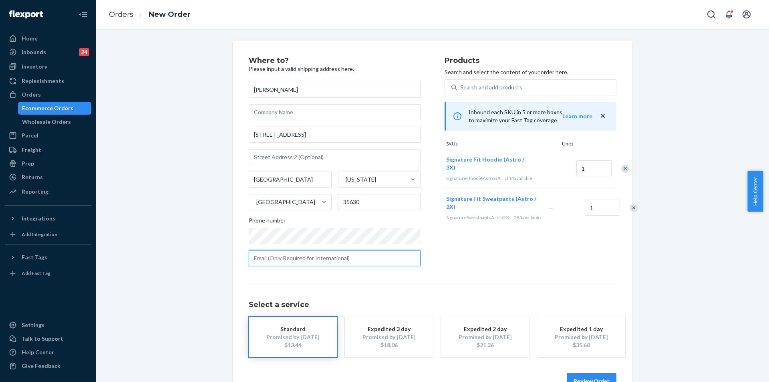
click at [335, 254] on input "text" at bounding box center [335, 258] width 172 height 16
paste input "[EMAIL_ADDRESS][DOMAIN_NAME]"
type input "[EMAIL_ADDRESS][DOMAIN_NAME]"
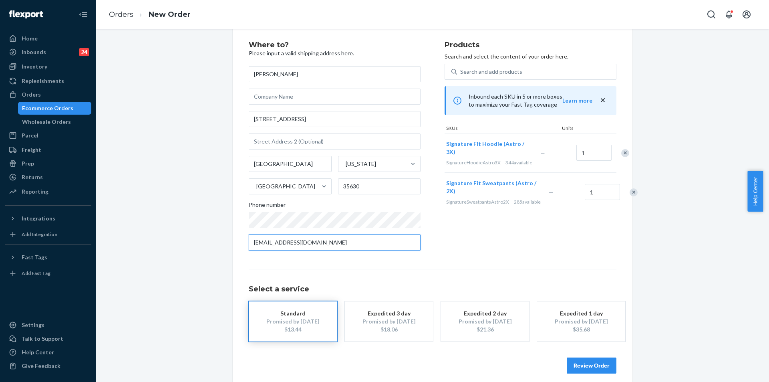
scroll to position [23, 0]
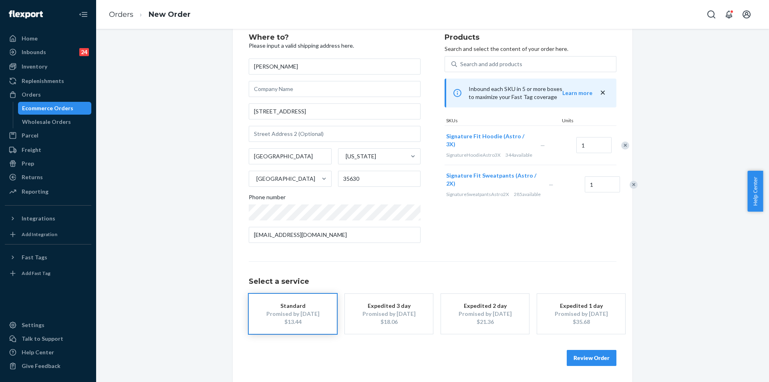
click at [599, 357] on button "Review Order" at bounding box center [592, 358] width 50 height 16
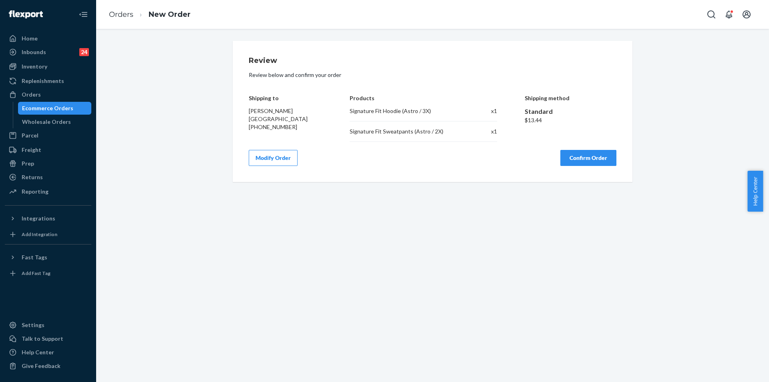
scroll to position [0, 0]
click at [583, 153] on button "Confirm Order" at bounding box center [589, 158] width 56 height 16
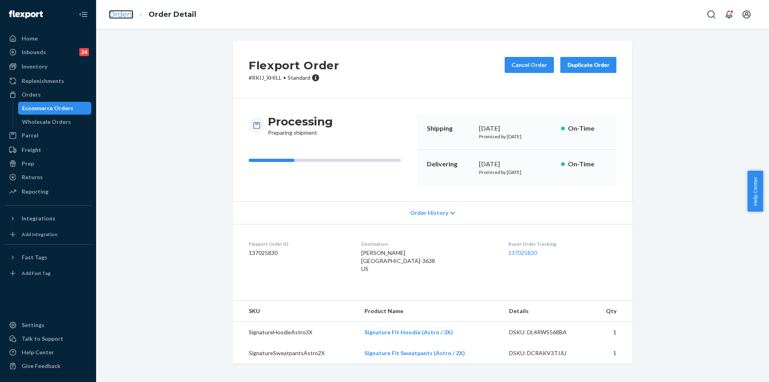
click at [125, 18] on link "Orders" at bounding box center [121, 14] width 24 height 9
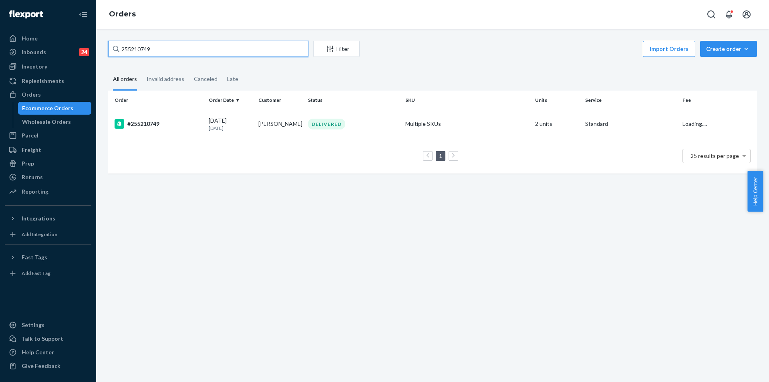
click at [138, 44] on input "255210749" at bounding box center [208, 49] width 200 height 16
click at [137, 44] on input "255210749" at bounding box center [208, 49] width 200 height 16
paste input "164443"
type input "255164443"
click at [295, 119] on td "[PERSON_NAME]" at bounding box center [280, 124] width 50 height 28
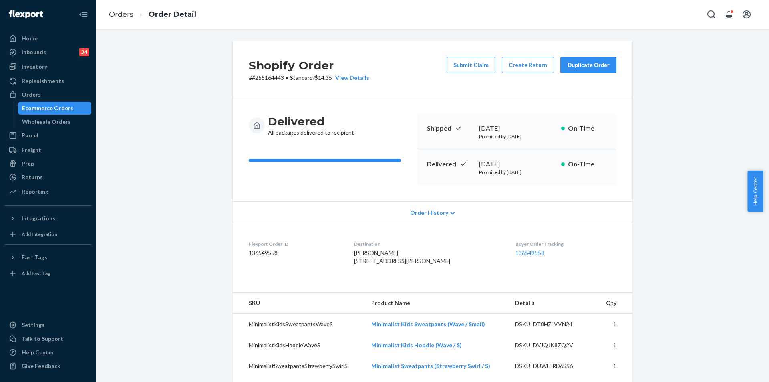
scroll to position [160, 0]
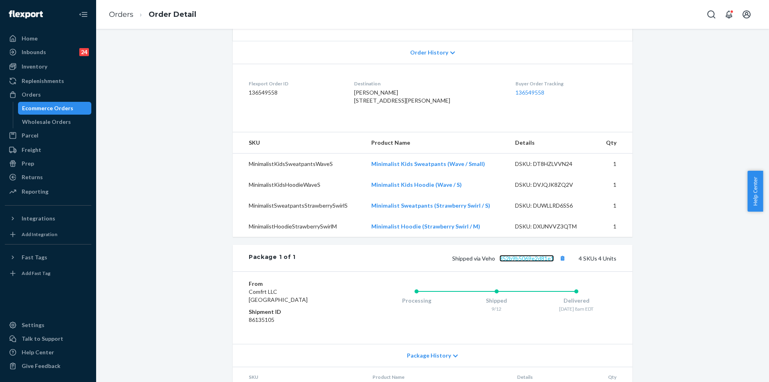
click at [517, 262] on link "352b9b5069e2d81e1" at bounding box center [527, 258] width 54 height 7
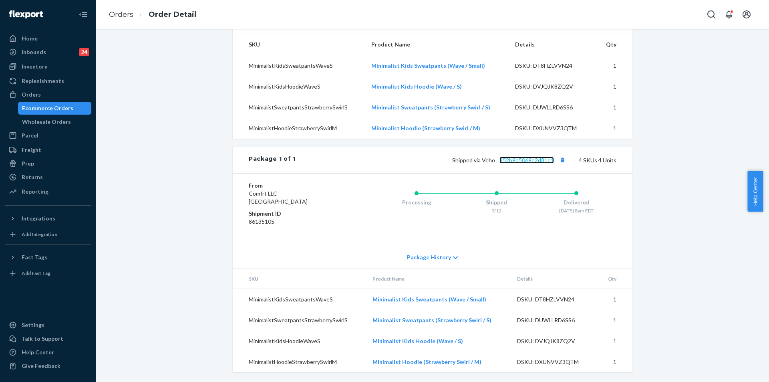
scroll to position [274, 0]
drag, startPoint x: 481, startPoint y: 160, endPoint x: 552, endPoint y: 161, distance: 71.7
click at [552, 161] on span "Shipped via Veho 352b9b5069e2d81e1" at bounding box center [509, 160] width 115 height 7
copy span "Veho 352b9b5069e2d81e1"
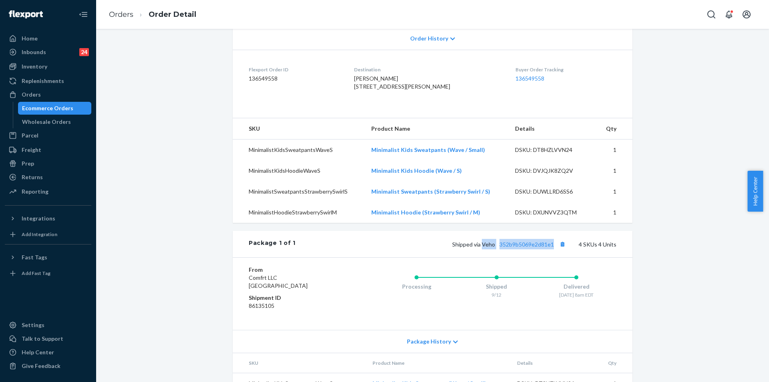
scroll to position [114, 0]
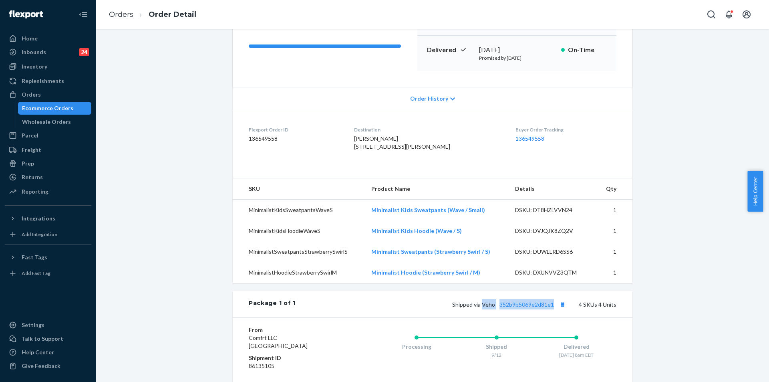
drag, startPoint x: 361, startPoint y: 146, endPoint x: 386, endPoint y: 166, distance: 32.0
click at [386, 151] on div "[PERSON_NAME] [STREET_ADDRESS][PERSON_NAME]" at bounding box center [428, 143] width 149 height 16
copy span "[STREET_ADDRESS][PERSON_NAME]"
drag, startPoint x: 474, startPoint y: 48, endPoint x: 533, endPoint y: 51, distance: 59.0
click at [533, 51] on div "Delivered [DATE] Promised by [DATE] On-Time" at bounding box center [516, 53] width 199 height 35
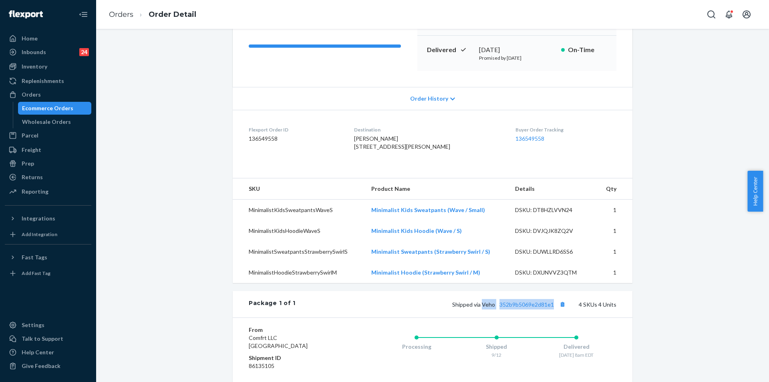
copy div "[DATE]"
click at [124, 16] on link "Orders" at bounding box center [121, 14] width 24 height 9
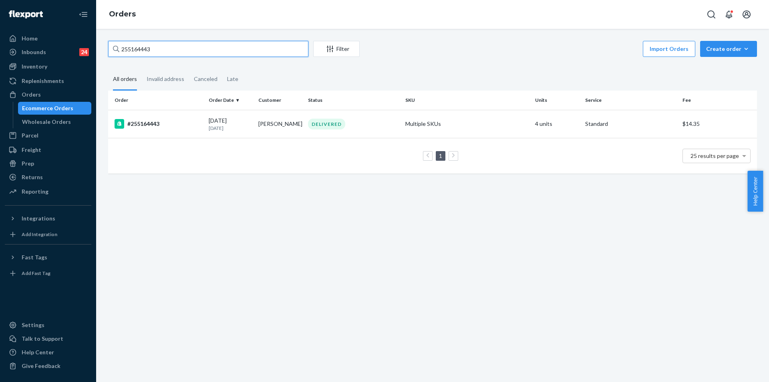
click at [134, 48] on input "255164443" at bounding box center [208, 49] width 200 height 16
paste input "293879"
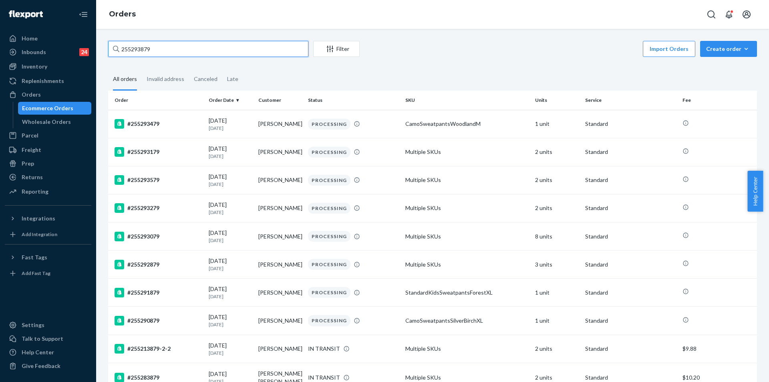
click at [132, 48] on input "255293879" at bounding box center [208, 49] width 200 height 16
paste input "198505"
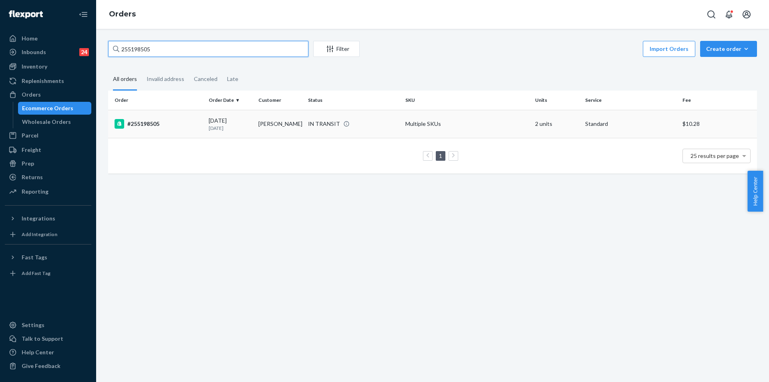
type input "255198505"
click at [402, 123] on td "Multiple SKUs" at bounding box center [467, 124] width 130 height 28
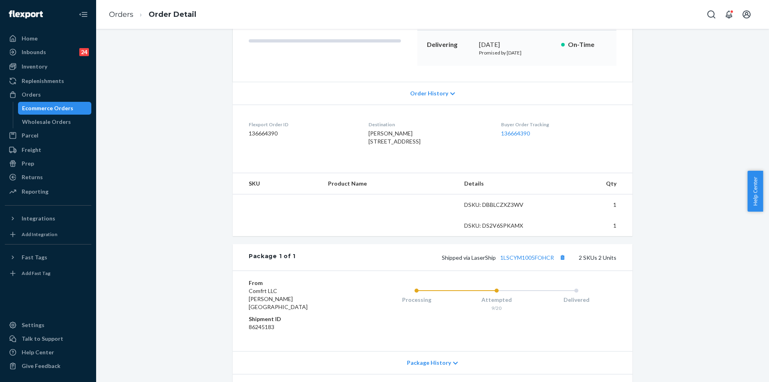
scroll to position [120, 0]
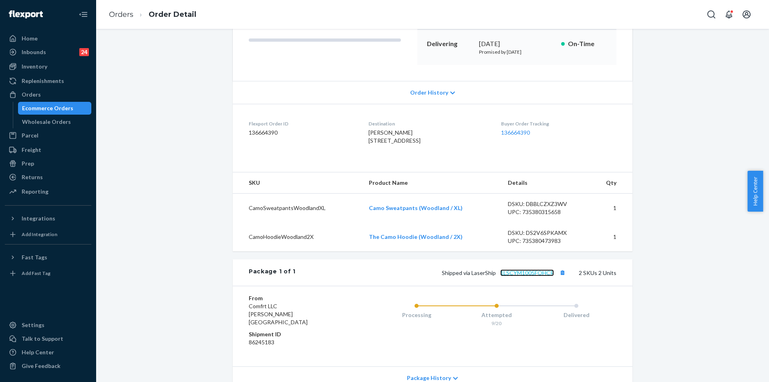
click at [518, 276] on link "1LSCYM1005FOHCR" at bounding box center [527, 272] width 54 height 7
